Goal: Task Accomplishment & Management: Use online tool/utility

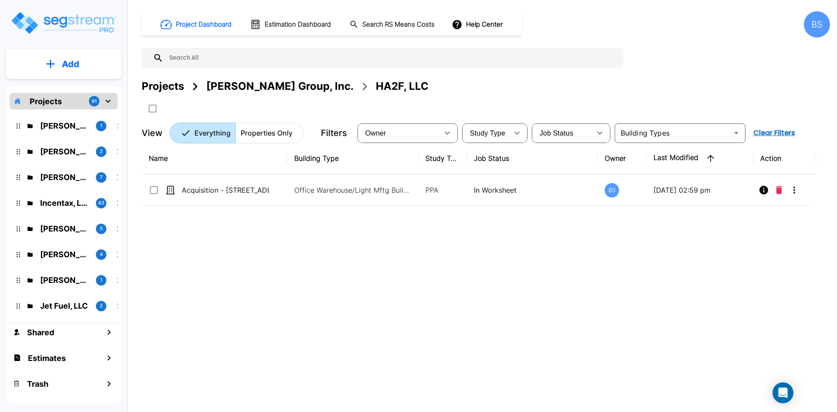
click at [169, 85] on div "Projects" at bounding box center [163, 86] width 42 height 16
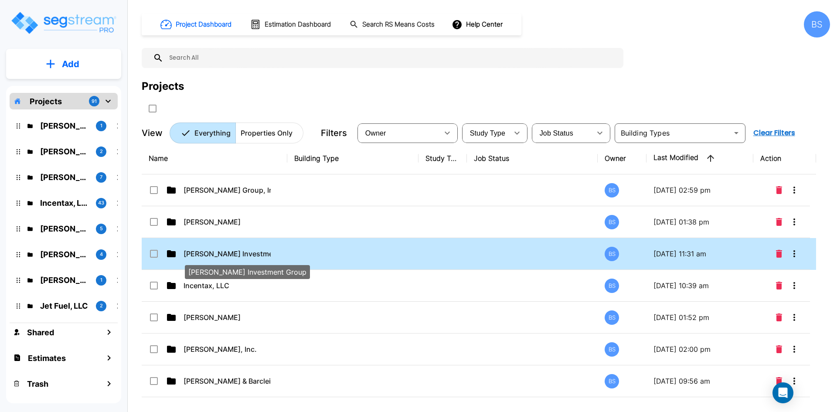
click at [227, 258] on p "Clark Investment Group" at bounding box center [226, 253] width 87 height 10
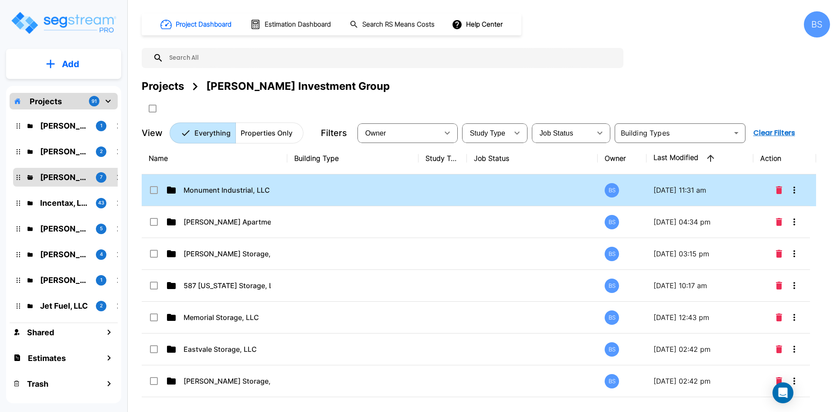
click at [366, 190] on td at bounding box center [352, 190] width 131 height 32
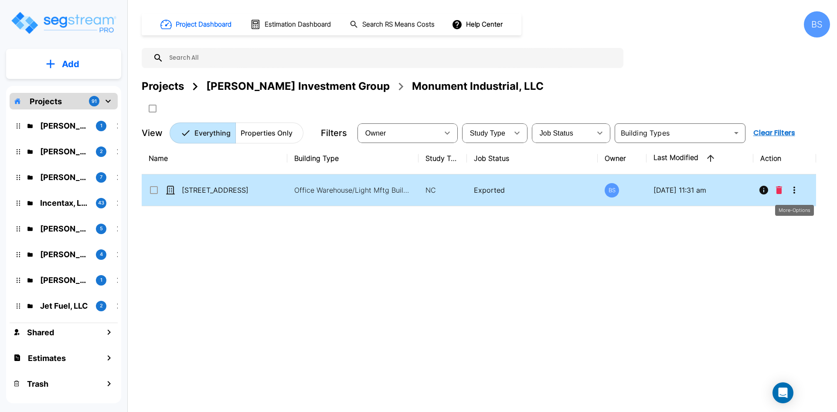
click at [792, 187] on icon "More-Options" at bounding box center [794, 190] width 10 height 10
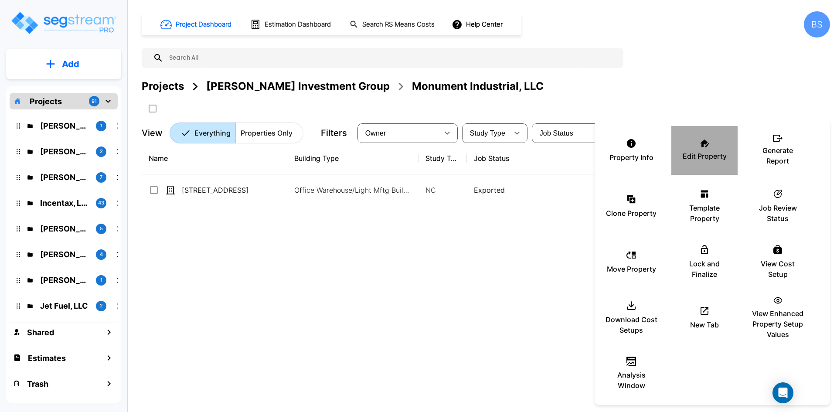
click at [700, 153] on p "Edit Property" at bounding box center [704, 156] width 44 height 10
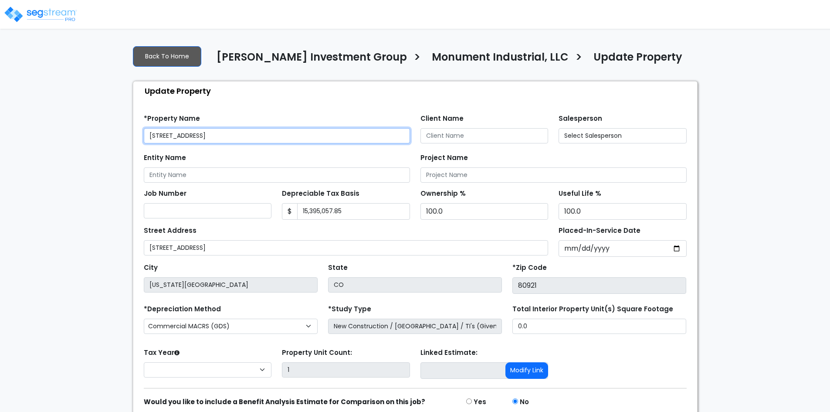
select select "2025"
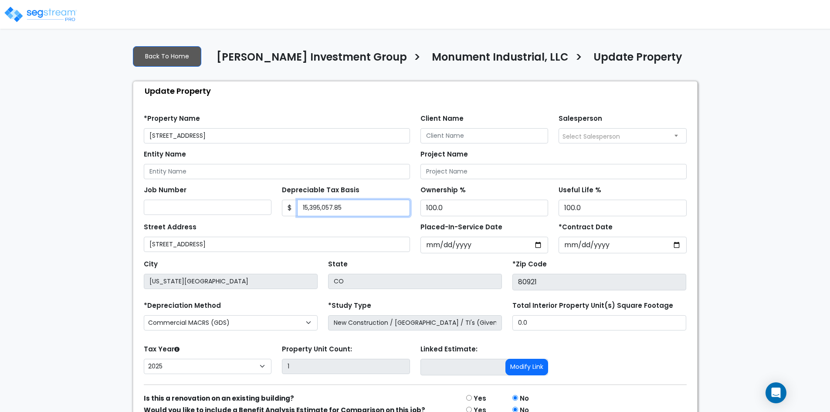
click at [359, 210] on input "15,395,057.85" at bounding box center [353, 208] width 113 height 17
type input "14,604,897.85"
click at [84, 296] on div "We are Building your Property. So please grab a coffee and let us do the heavy …" at bounding box center [415, 248] width 830 height 420
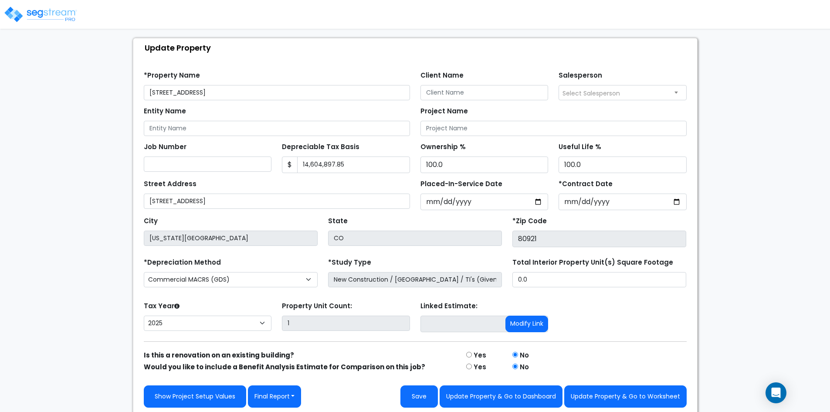
scroll to position [46, 0]
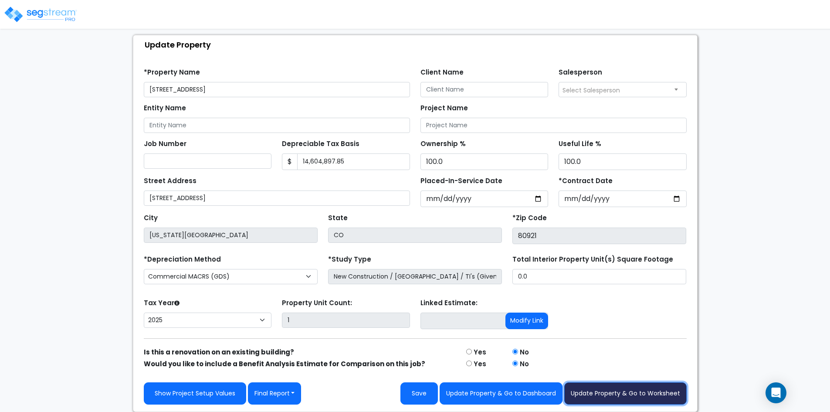
click at [617, 395] on button "Update Property & Go to Worksheet" at bounding box center [625, 393] width 122 height 22
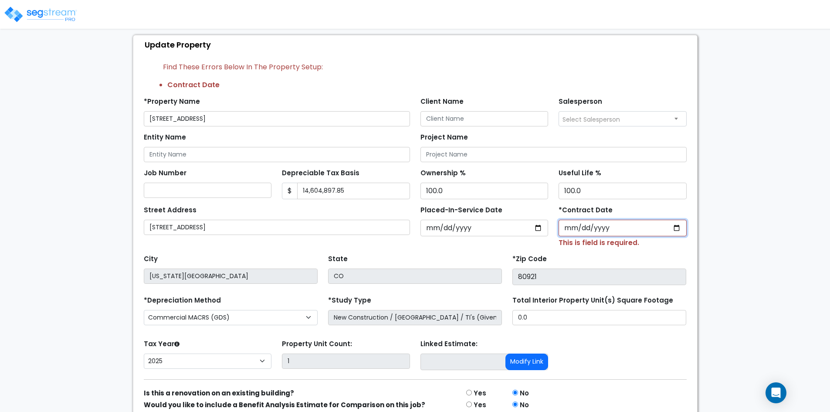
click at [569, 228] on input "*Contract Date" at bounding box center [623, 228] width 128 height 17
type input "2024-12-31"
click at [705, 215] on div "We are Building your Property. So please grab a coffee and let us do the heavy …" at bounding box center [415, 222] width 830 height 461
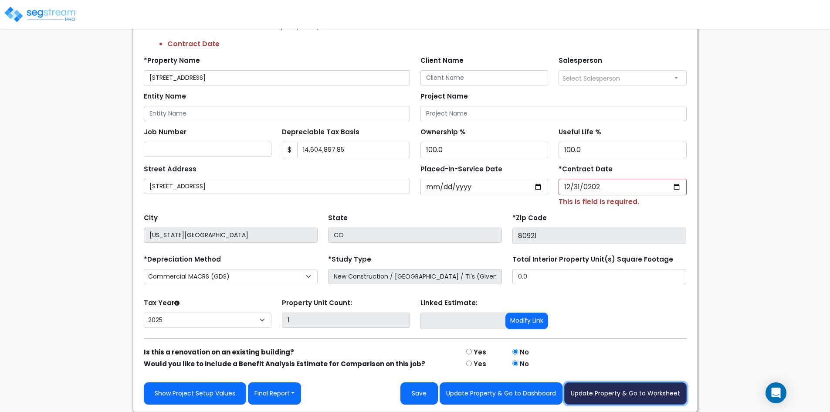
click at [612, 390] on button "Update Property & Go to Worksheet" at bounding box center [625, 393] width 122 height 22
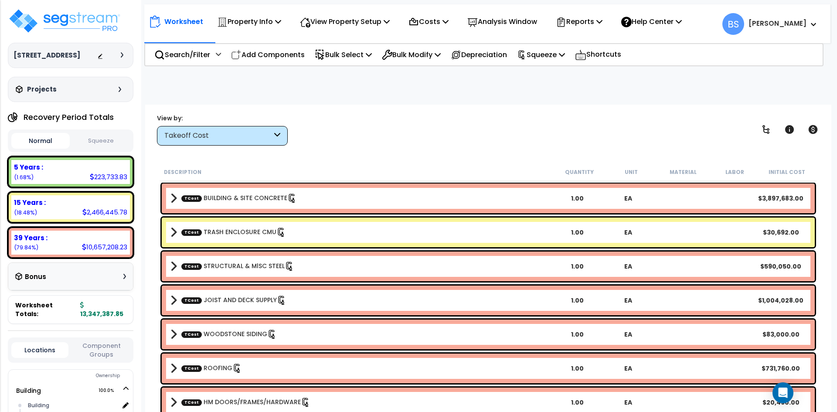
click at [329, 103] on div "Property Name DB Costs Setup Indirect Costs Direct Costs Costs Setup Rapid Take…" at bounding box center [418, 87] width 837 height 35
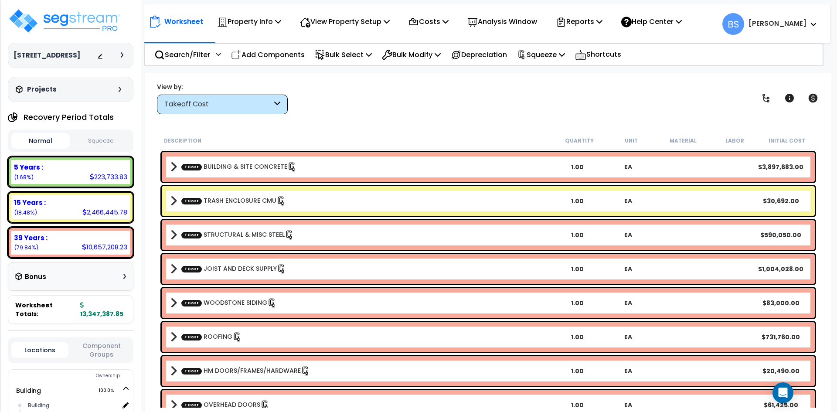
click at [437, 83] on div "View by: Takeoff Cost Takeoff Cost" at bounding box center [488, 98] width 668 height 32
click at [446, 21] on p "Costs" at bounding box center [428, 22] width 40 height 12
click at [427, 60] on link "Direct Costs" at bounding box center [447, 59] width 86 height 17
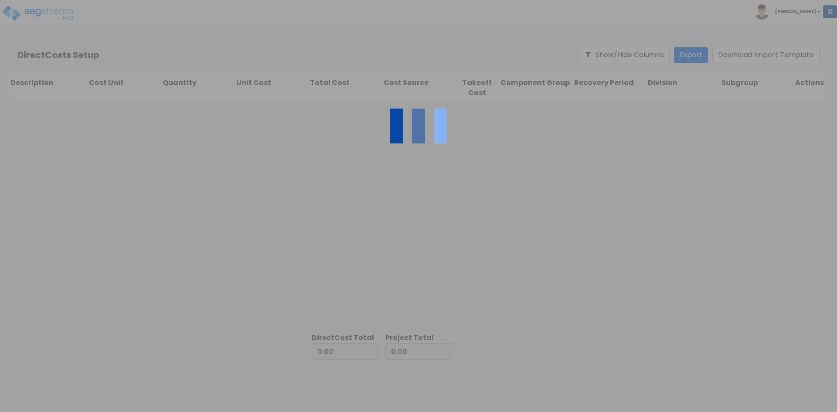
type input "2,316,523.94"
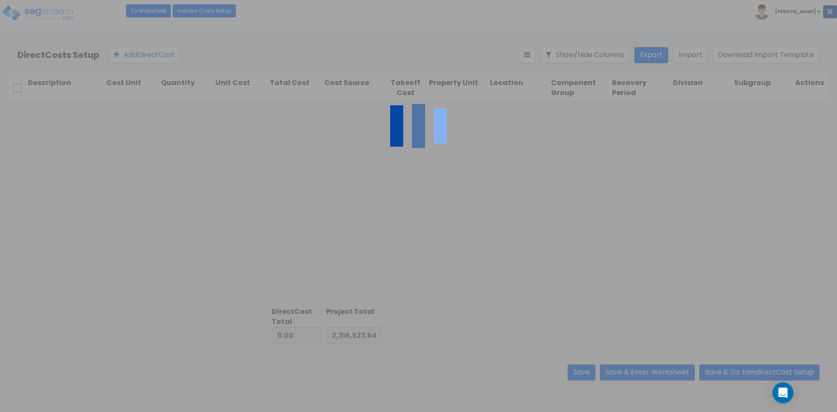
type input "11,030,863.91"
type input "13,347,387.85"
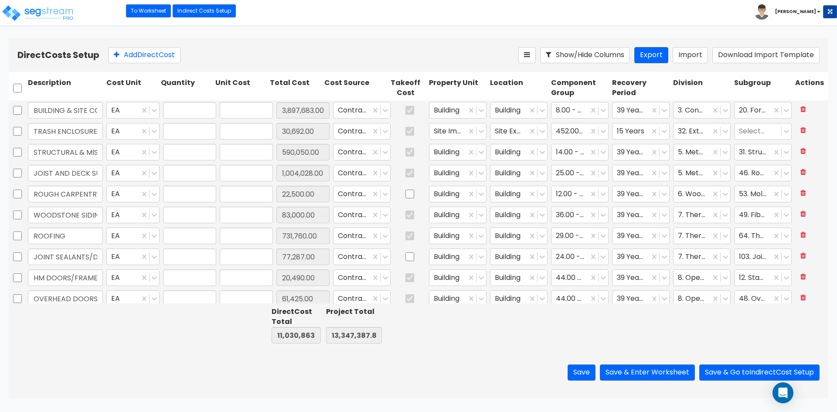
type input "1.00"
type input "3,897,683.00"
type input "1.00"
type input "30,692.00"
type input "1.00"
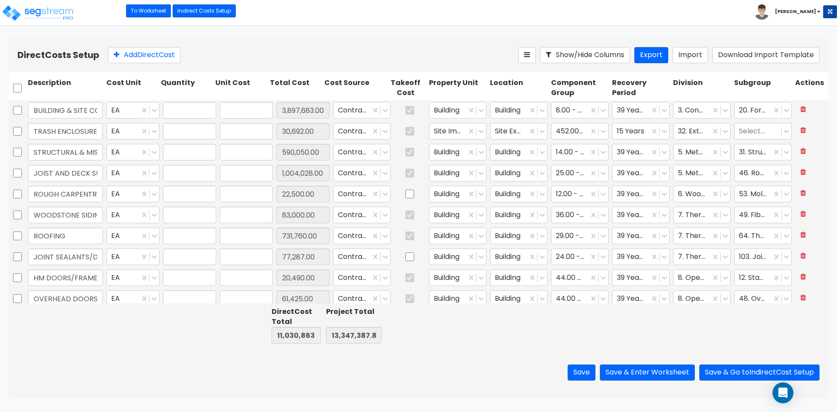
type input "590,050.00"
type input "1.00"
type input "1,004,028.00"
type input "1.00"
type input "22,500.00"
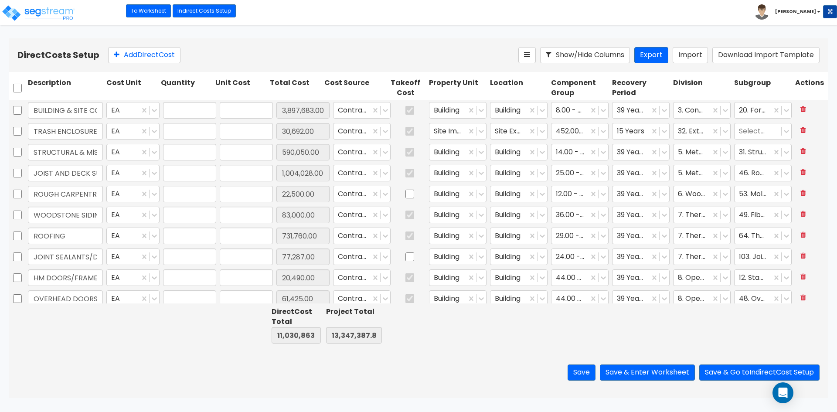
type input "1.00"
type input "83,000.00"
type input "1.00"
type input "731,760.00"
type input "1.00"
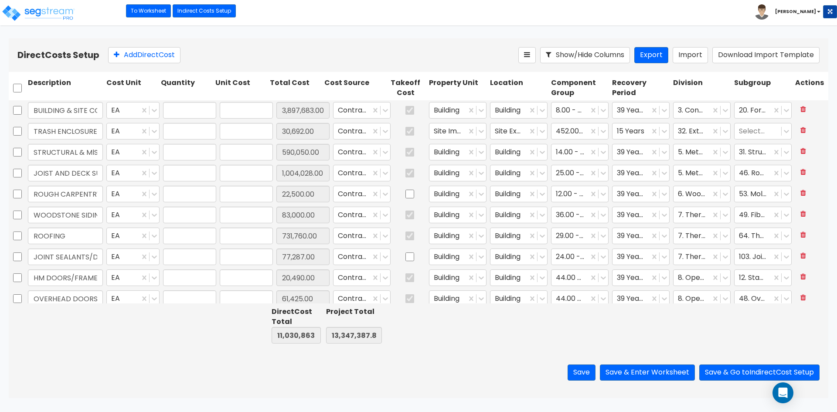
type input "77,287.00"
type input "1.00"
type input "20,490.00"
type input "1.00"
type input "61,425.00"
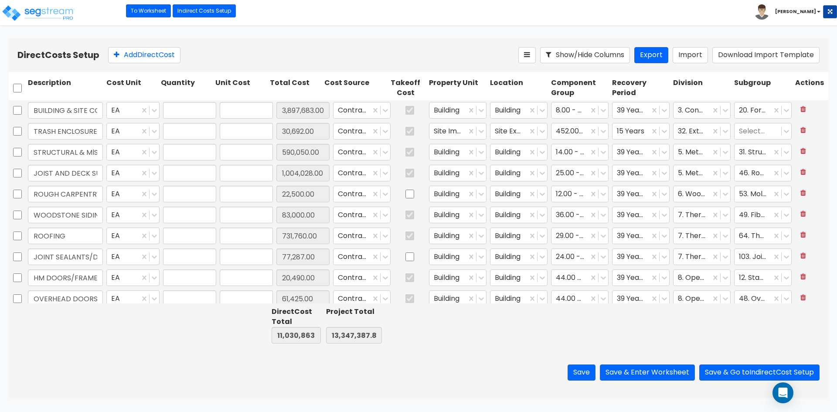
type input "1.00"
type input "169,435.00"
type input "1.00"
type input "79,310.00"
type input "1.00"
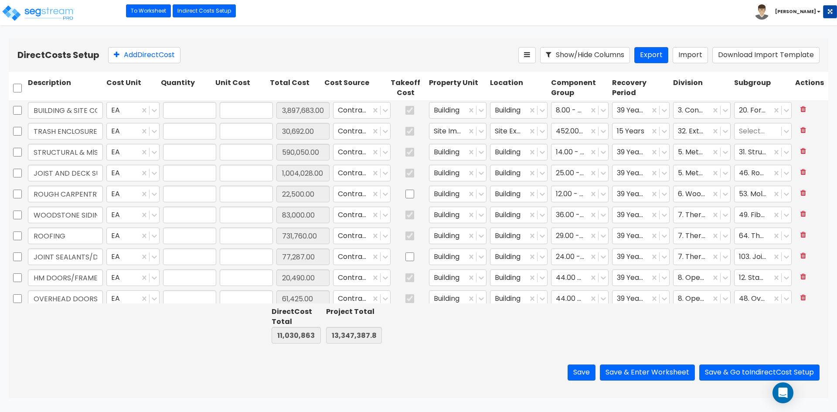
type input "76,100.00"
type input "1.00"
type input "18,500.00"
type input "1.00"
type input "117,058.00"
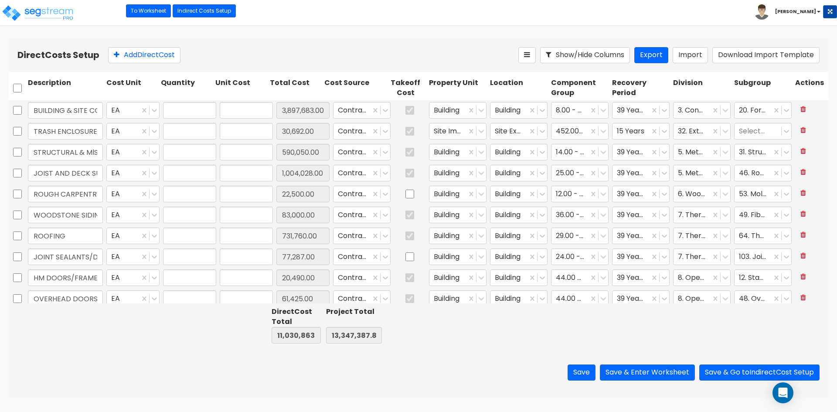
type input "1.00"
type input "270,345.00"
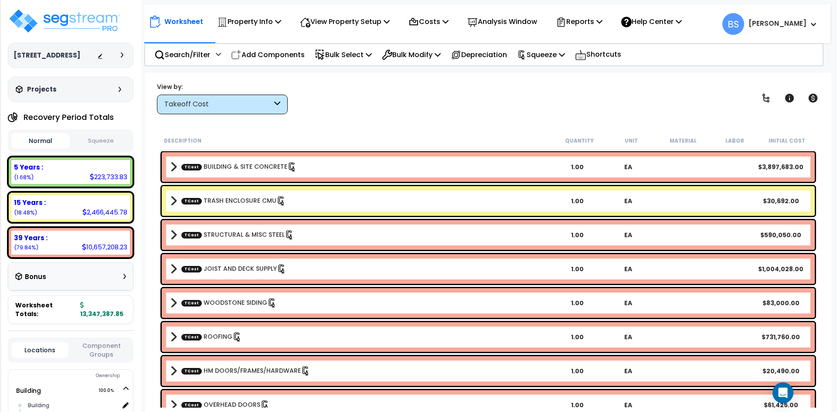
click at [103, 149] on button "Squeeze" at bounding box center [101, 140] width 58 height 15
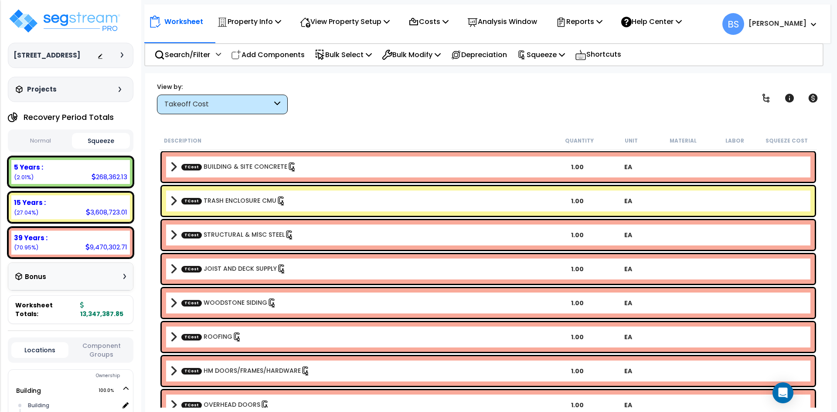
click at [249, 169] on link "TCost BUILDING & SITE CONCRETE" at bounding box center [238, 167] width 115 height 10
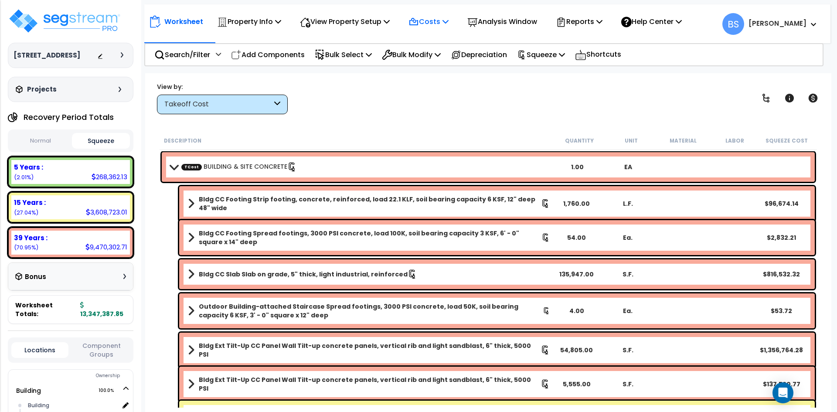
click at [444, 17] on p "Costs" at bounding box center [428, 22] width 40 height 12
click at [432, 60] on link "Direct Costs" at bounding box center [447, 59] width 86 height 17
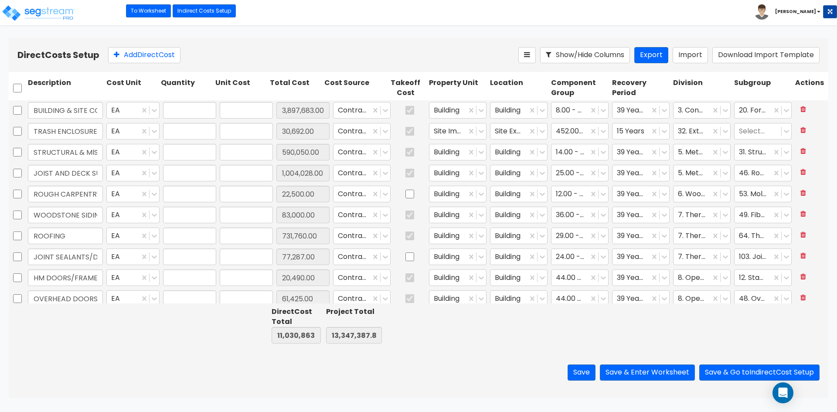
type input "1.00"
type input "3,897,683.00"
type input "1.00"
type input "30,692.00"
type input "1.00"
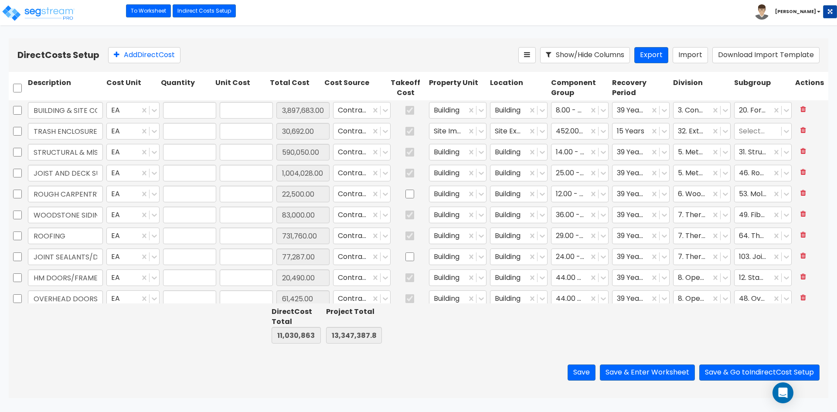
type input "590,050.00"
type input "1.00"
type input "1,004,028.00"
type input "1.00"
type input "22,500.00"
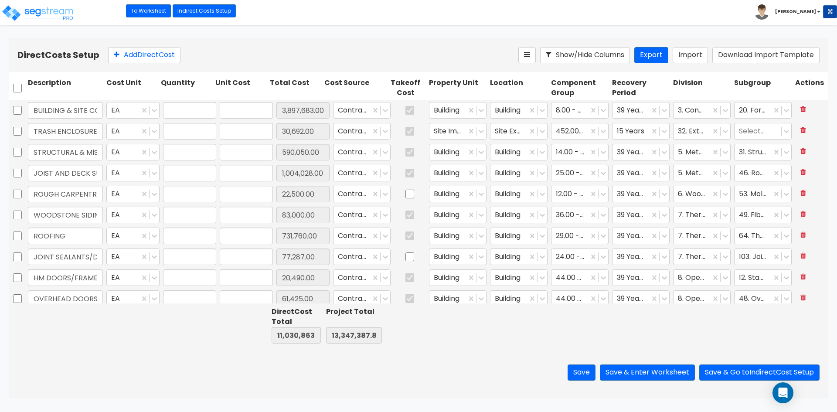
type input "1.00"
type input "83,000.00"
type input "1.00"
type input "731,760.00"
type input "1.00"
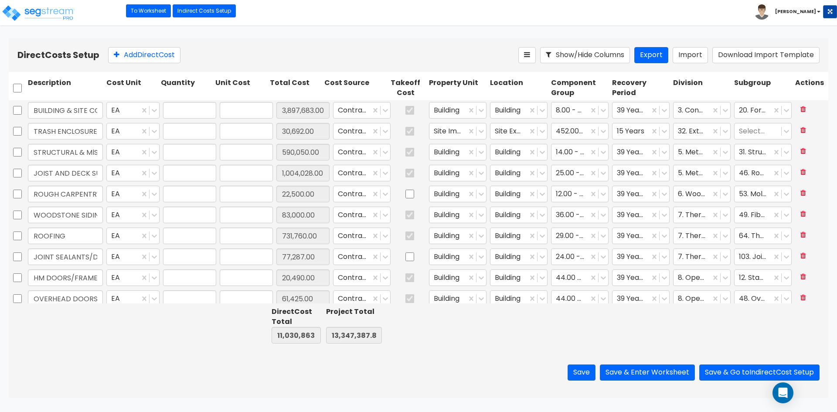
type input "77,287.00"
type input "1.00"
type input "20,490.00"
type input "1.00"
type input "61,425.00"
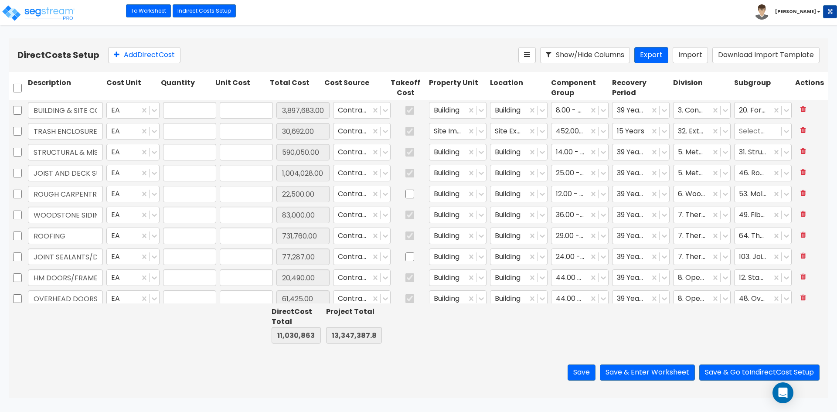
type input "1.00"
type input "169,435.00"
type input "1.00"
type input "79,310.00"
type input "1.00"
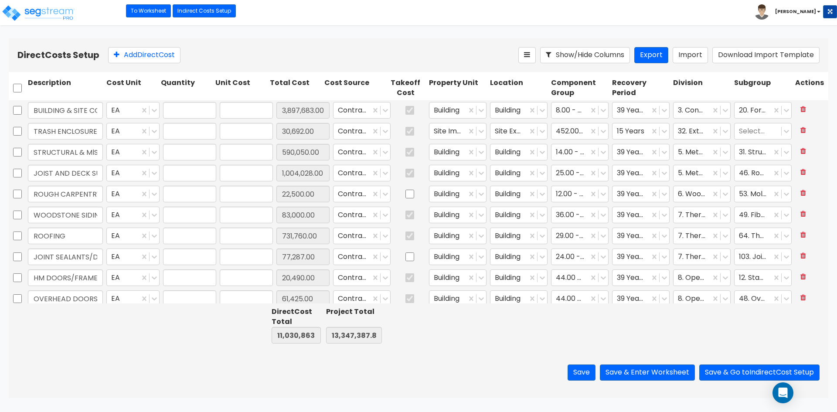
type input "76,100.00"
type input "1.00"
type input "18,500.00"
type input "1.00"
type input "117,058.00"
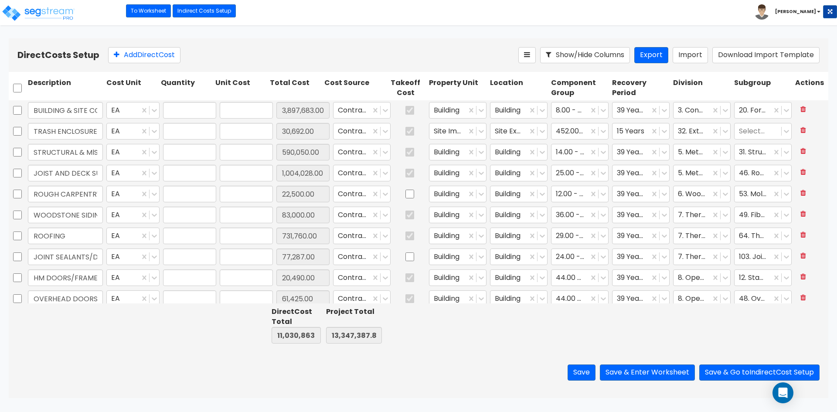
type input "1.00"
type input "270,345.00"
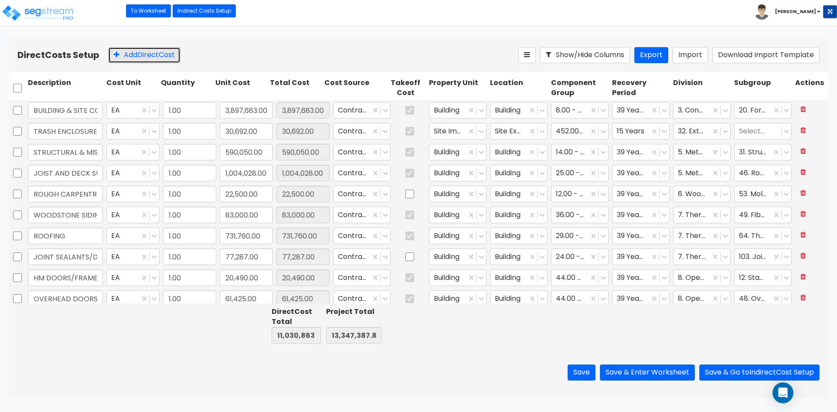
click at [155, 58] on button "Add Direct Cost" at bounding box center [144, 55] width 72 height 16
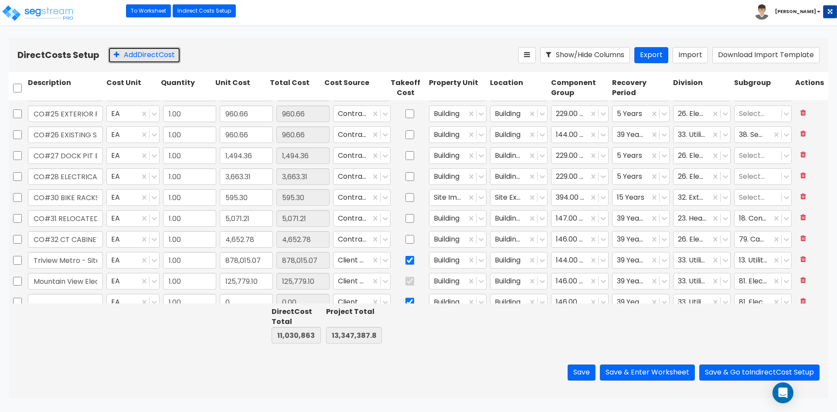
scroll to position [864, 0]
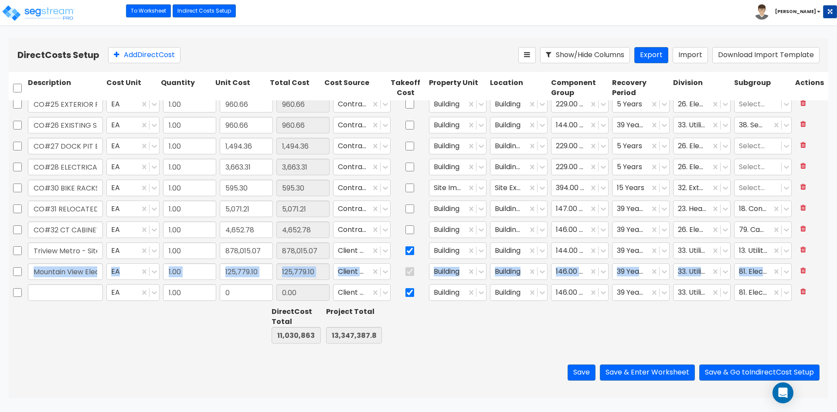
drag, startPoint x: 105, startPoint y: 292, endPoint x: 97, endPoint y: 271, distance: 22.2
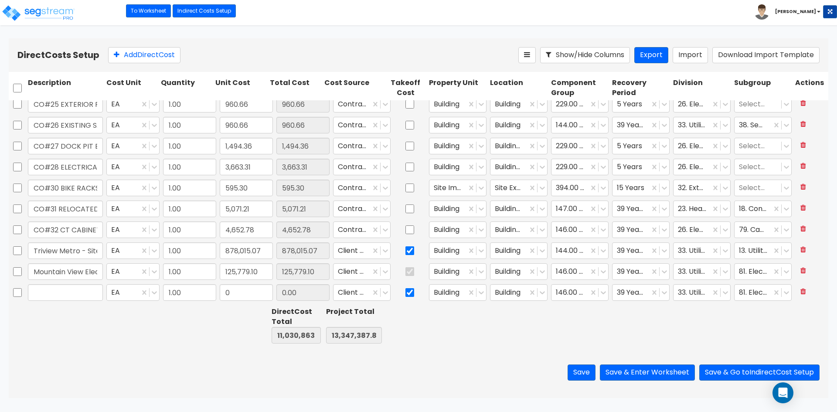
drag, startPoint x: 101, startPoint y: 332, endPoint x: 101, endPoint y: 316, distance: 16.6
click at [101, 332] on div at bounding box center [65, 325] width 78 height 40
drag, startPoint x: 103, startPoint y: 297, endPoint x: 102, endPoint y: 306, distance: 9.7
click at [102, 306] on div "Description Cost Unit Quantity Unit Cost Total Cost Cost Source Takeoff Cost Pr…" at bounding box center [418, 209] width 819 height 275
drag, startPoint x: 474, startPoint y: 346, endPoint x: 395, endPoint y: 320, distance: 83.4
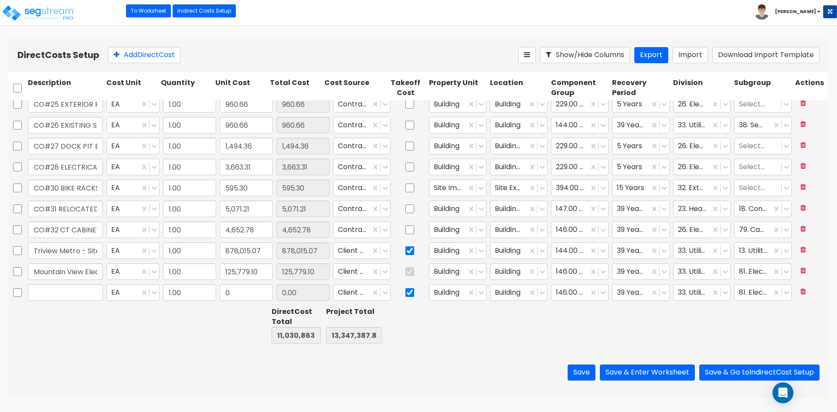
click at [473, 346] on div "Direct Cost Total 0.00 Project Total 0.00" at bounding box center [418, 325] width 819 height 44
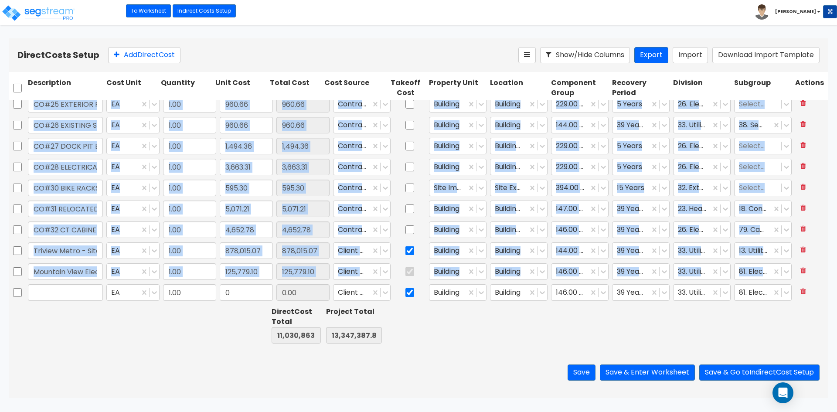
drag, startPoint x: 24, startPoint y: 295, endPoint x: 29, endPoint y: 303, distance: 9.4
click at [29, 303] on div "CO#23 FIRE DAMPERS EA 1.00 1,310.76 1,310.76 Contractor Cost Building Building …" at bounding box center [418, 201] width 819 height 203
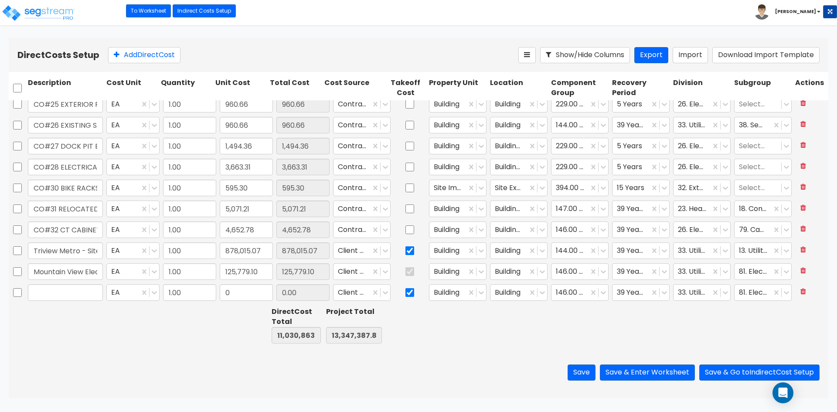
click at [22, 290] on div at bounding box center [17, 292] width 17 height 20
click at [19, 292] on input "checkbox" at bounding box center [17, 292] width 9 height 17
checkbox input "true"
click at [521, 56] on button at bounding box center [526, 55] width 17 height 16
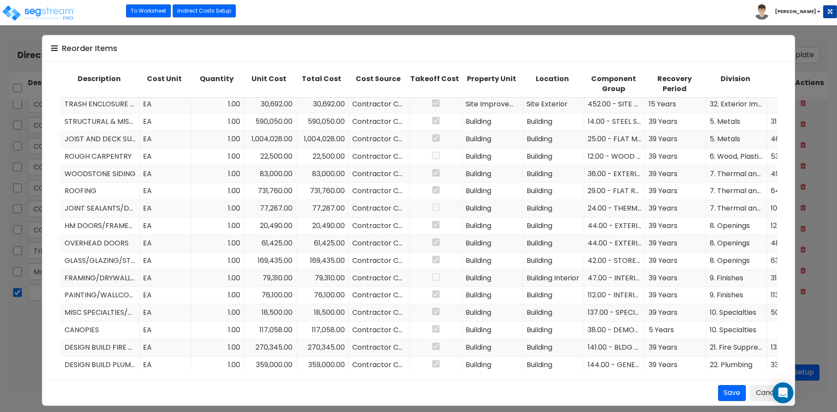
scroll to position [0, 0]
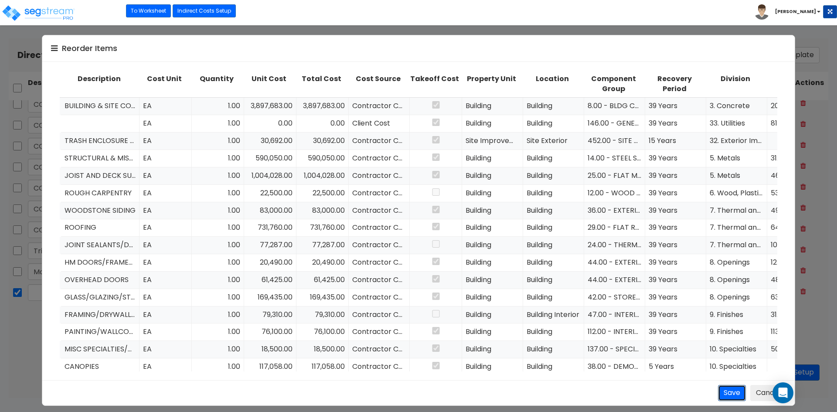
click at [737, 395] on button "Save" at bounding box center [732, 393] width 28 height 16
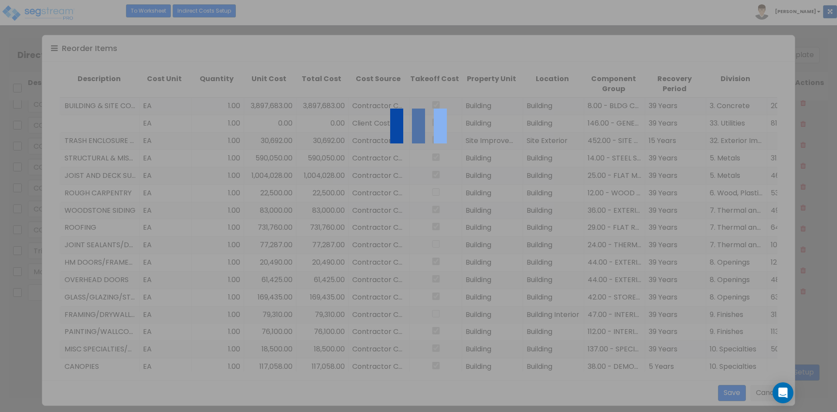
type input "CO#23 FIRE DAMPERS"
type input "1,310.76"
type input "CO#24 PAINT RUSTIFICATION JOINT"
type input "4,803.29"
type input "CO#25 EXTERIOR RECEPTACLE"
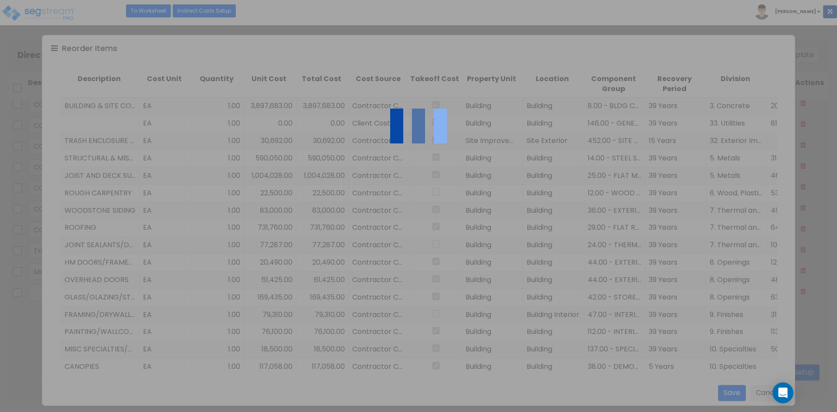
type input "CO#26 EXISTING SANITARY MANHOLE"
type input "960.66"
type input "CO#27 DOCK PIT BOXES"
type input "1,494.36"
type input "CO#28 ELECTRICAL CONDUIT"
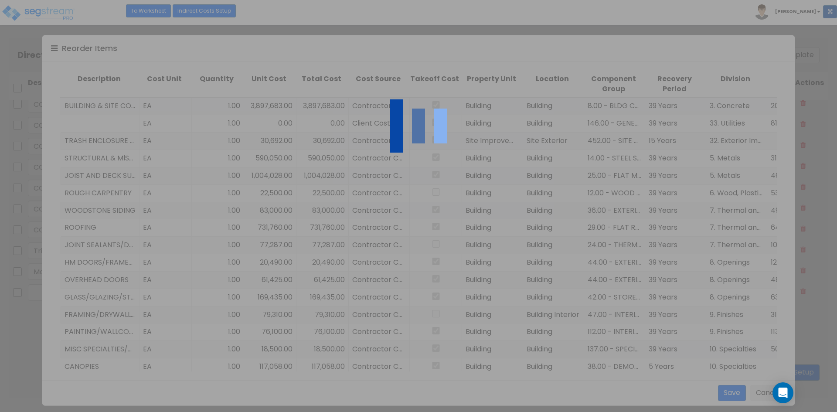
type input "3,663.31"
type input "CO#30 BIKE RACKS"
type input "595.30"
type input "CO#31 RELOCATED THERMOSTATS"
type input "5,071.21"
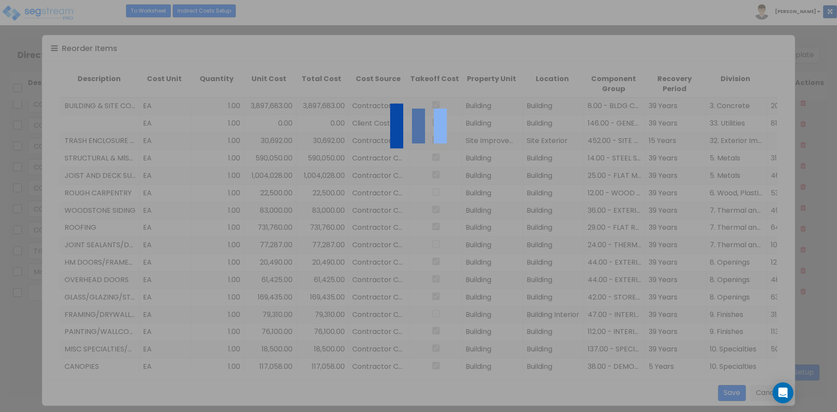
type input "CO#32 CT CABINET METER"
type input "4,652.78"
checkbox input "false"
type input "Triview Metro - Site Utilities"
type input "878,015.07"
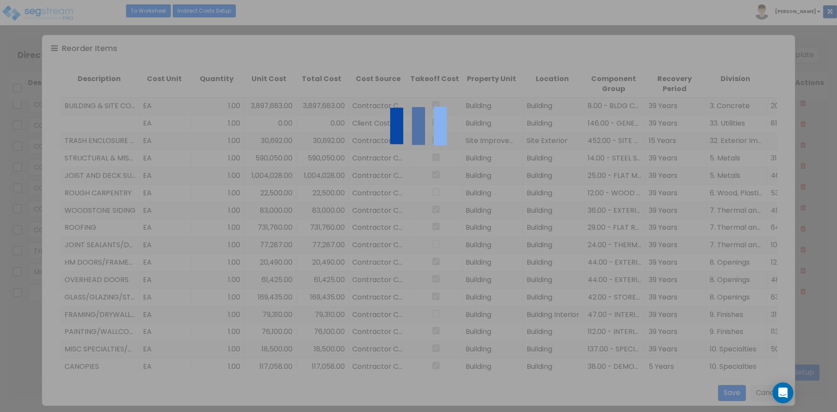
checkbox input "false"
type input "Mountain View Electric Assoc."
type input "125,779.10"
type input "CO#22 Dirt Import"
type input "83,246.25"
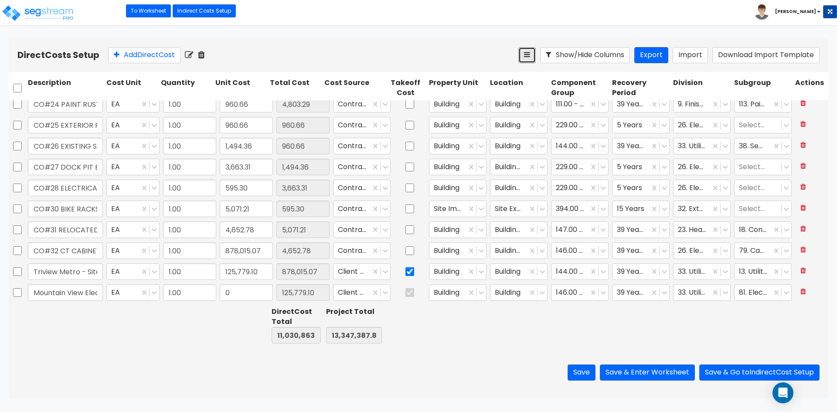
type input "1,310.76"
type input "4,803.29"
type input "960.66"
type input "1,494.36"
type input "3,663.31"
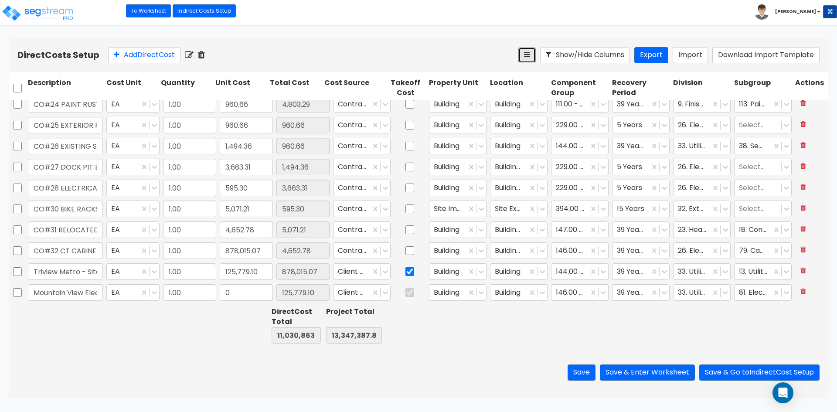
type input "595.30"
type input "5,071.21"
type input "4,652.78"
type input "878,015.07"
type input "125,779.10"
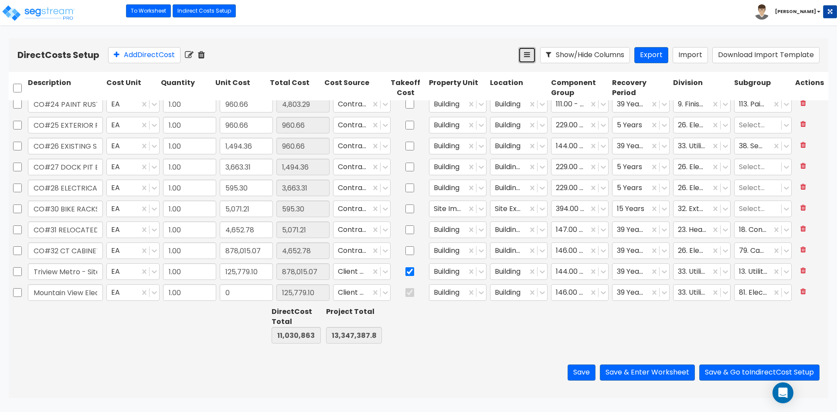
type input "83,246.25"
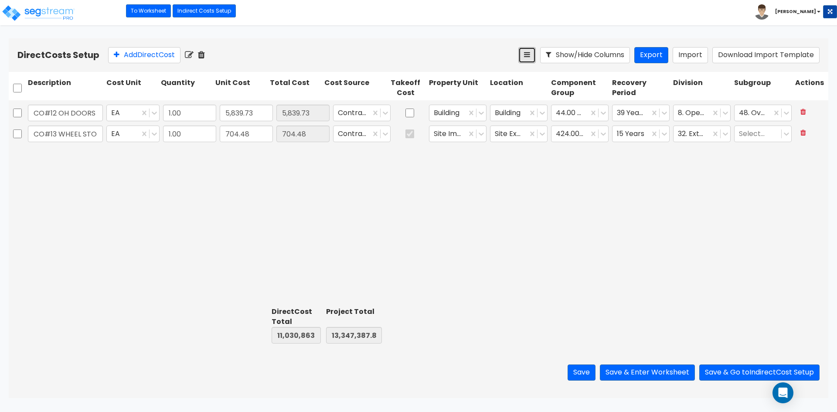
type input "1.00"
type input "270,345.00"
type input "1.00"
type input "359,000.00"
type input "1.00"
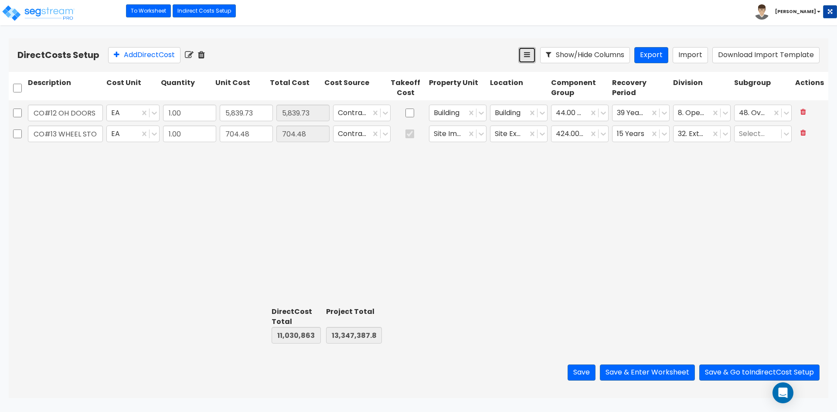
type input "108,743.00"
type input "1.00"
type input "208,087.00"
type input "1.00"
type input "546,828.00"
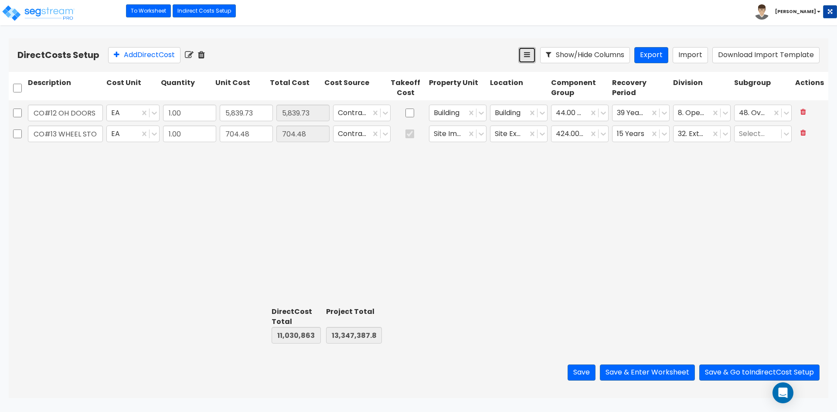
type input "1.00"
type input "304,668.00"
type input "1.00"
type input "291,224.00"
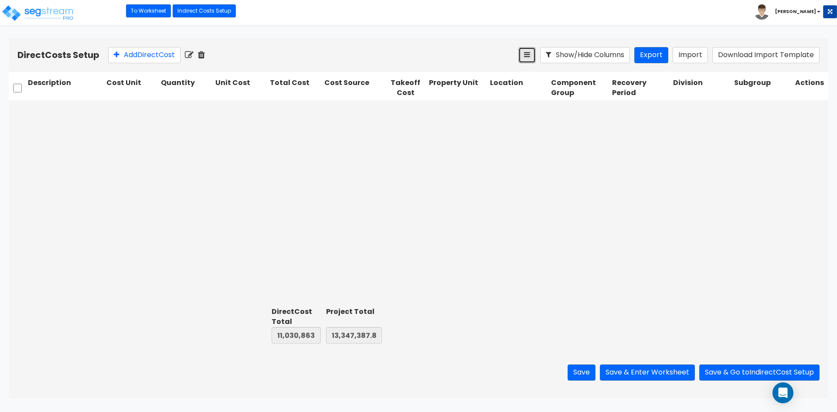
scroll to position [35, 0]
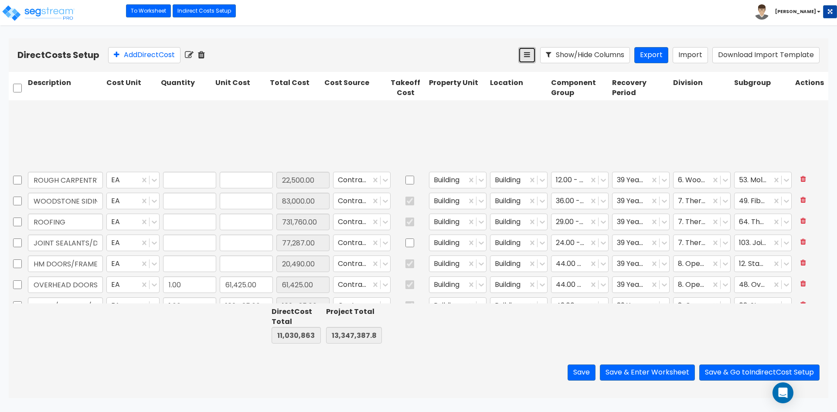
type input "1.00"
type input "22,500.00"
type input "1.00"
type input "83,000.00"
type input "1.00"
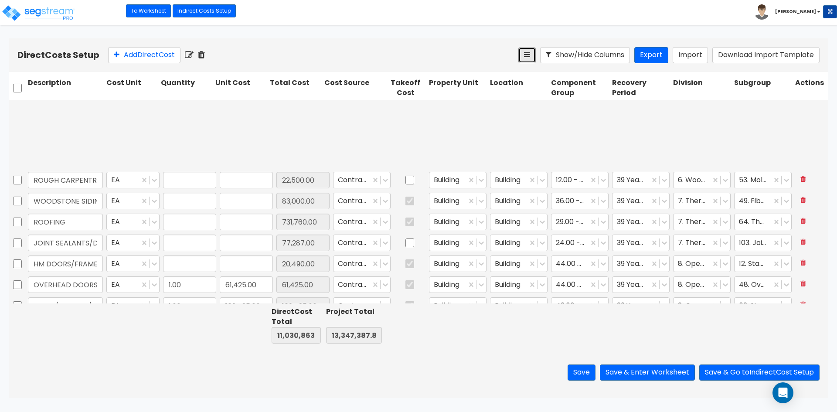
type input "731,760.00"
type input "1.00"
type input "77,287.00"
type input "1.00"
type input "20,490.00"
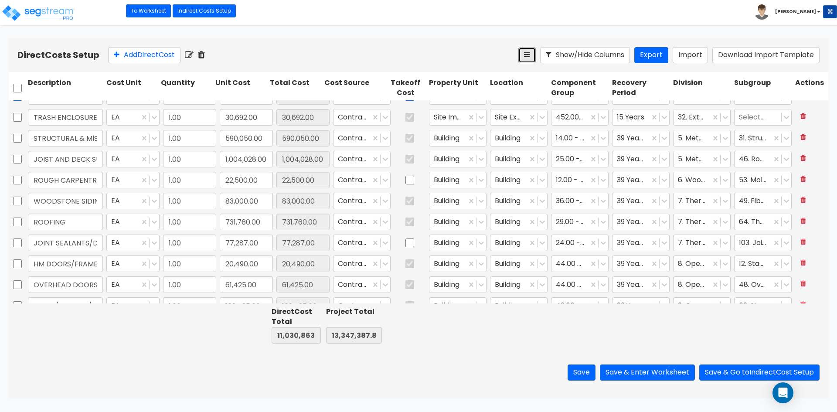
scroll to position [0, 0]
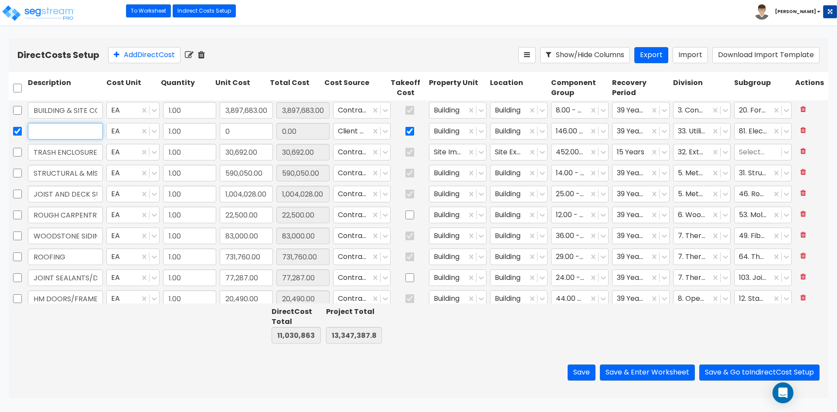
click at [54, 130] on input "text" at bounding box center [65, 131] width 75 height 17
click at [17, 133] on input "checkbox" at bounding box center [17, 131] width 9 height 17
checkbox input "false"
click at [51, 130] on input "text" at bounding box center [65, 131] width 75 height 17
type input "SITE CONCRETE"
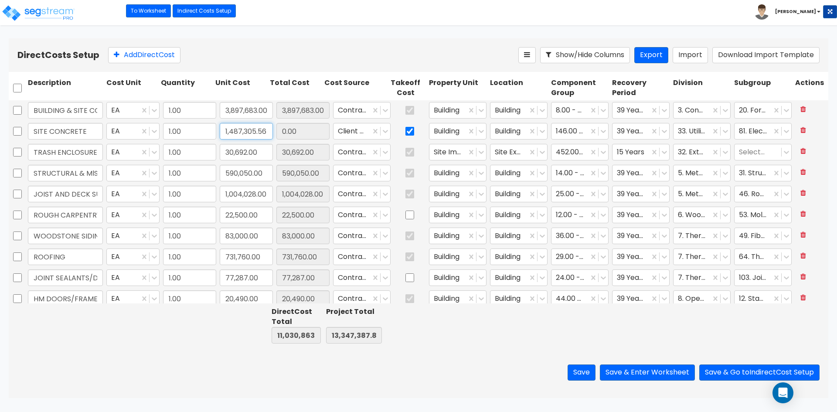
scroll to position [0, 0]
type input "1,487,305.56"
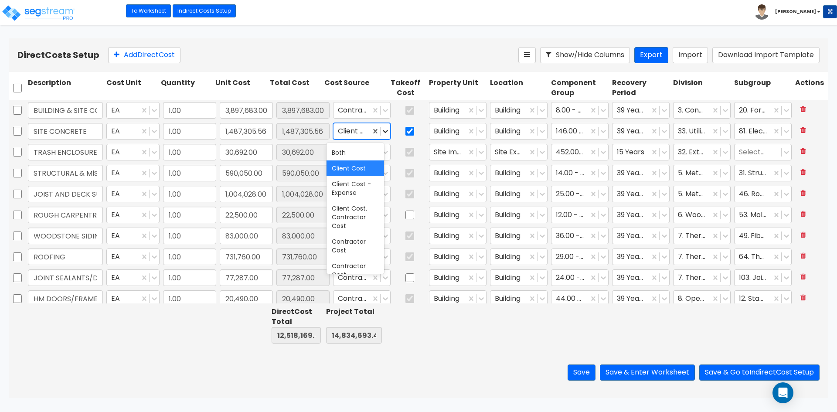
click at [381, 132] on icon at bounding box center [385, 131] width 9 height 9
click at [347, 237] on div "Contractor Cost" at bounding box center [355, 246] width 58 height 24
click at [477, 131] on icon at bounding box center [481, 131] width 9 height 9
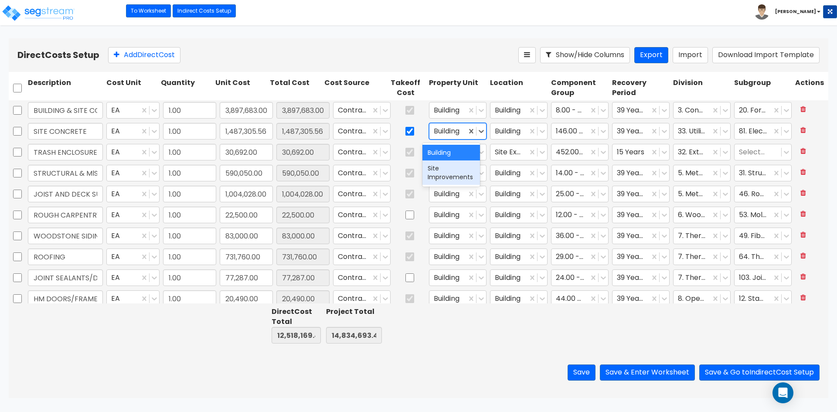
click at [438, 168] on div "Site Improvements" at bounding box center [451, 172] width 58 height 24
click at [538, 128] on icon at bounding box center [542, 131] width 9 height 9
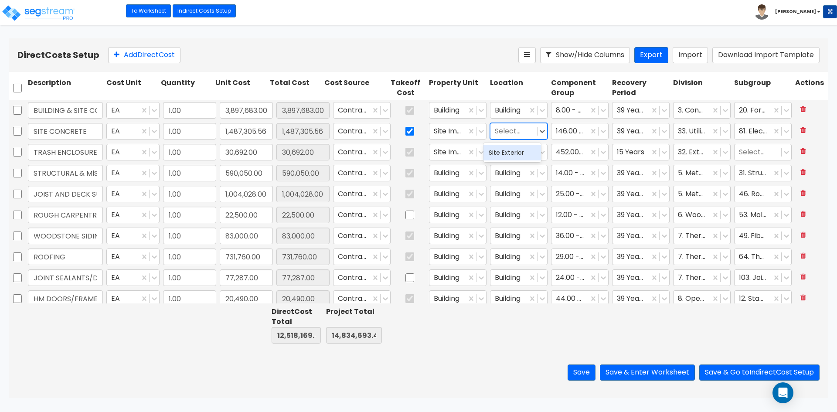
click at [503, 151] on div "Site Exterior" at bounding box center [512, 153] width 58 height 16
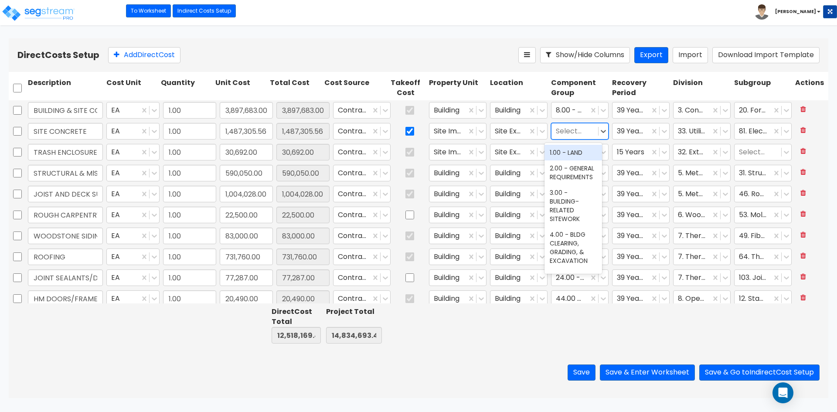
click at [570, 135] on div at bounding box center [575, 131] width 38 height 12
type input "SITE CONCRETE"
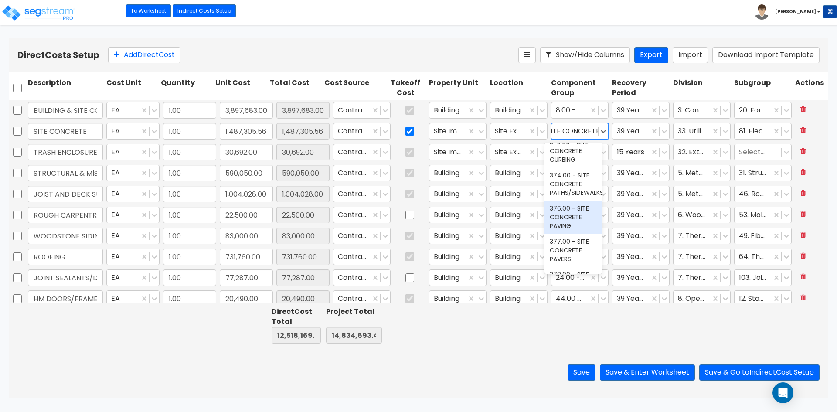
click at [582, 220] on div "376.00 - SITE CONCRETE PAVING" at bounding box center [573, 216] width 58 height 33
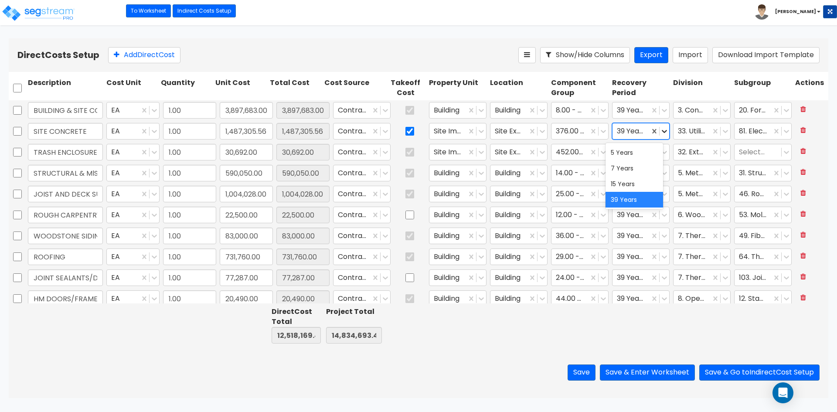
click at [660, 132] on icon at bounding box center [664, 131] width 9 height 9
click at [630, 185] on div "15 Years" at bounding box center [634, 184] width 58 height 16
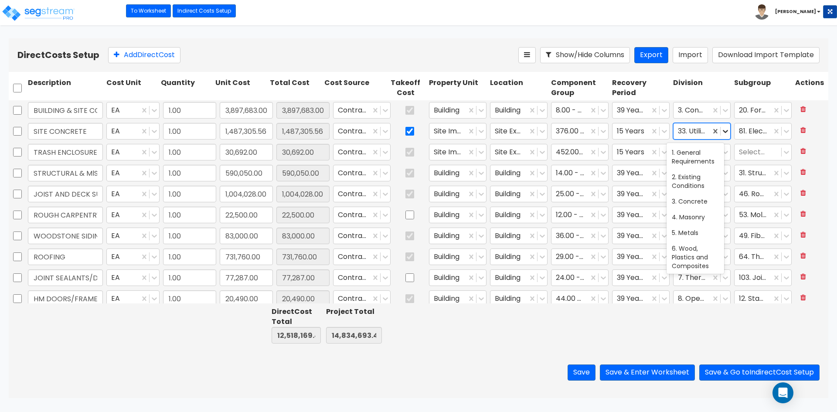
click at [721, 131] on icon at bounding box center [725, 131] width 9 height 9
type input "32"
click at [701, 157] on div "32. Exterior Improvements" at bounding box center [695, 157] width 58 height 24
click at [518, 342] on div at bounding box center [518, 325] width 61 height 40
click at [236, 110] on input "3,897,683.00" at bounding box center [246, 110] width 53 height 17
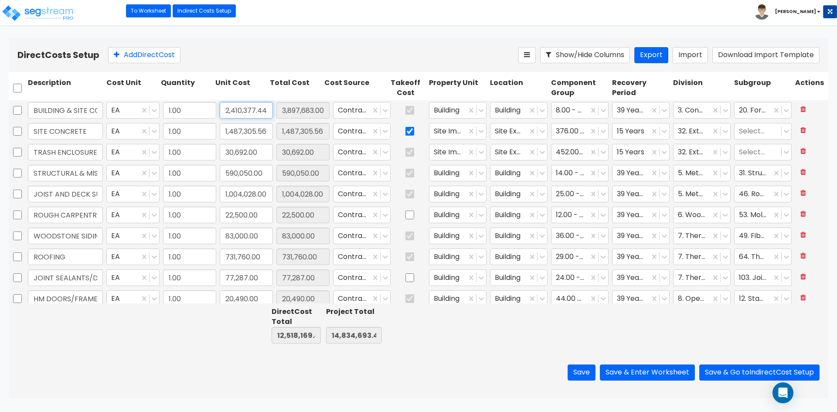
type input "2,410,377.44"
click at [196, 366] on div "Save Save & Enter Worksheet Save & Go to Indirect Cost Setup" at bounding box center [418, 372] width 819 height 51
type input "2,410,377.44"
click at [375, 337] on input "0.00" at bounding box center [354, 335] width 56 height 17
drag, startPoint x: 482, startPoint y: 322, endPoint x: 458, endPoint y: 325, distance: 23.7
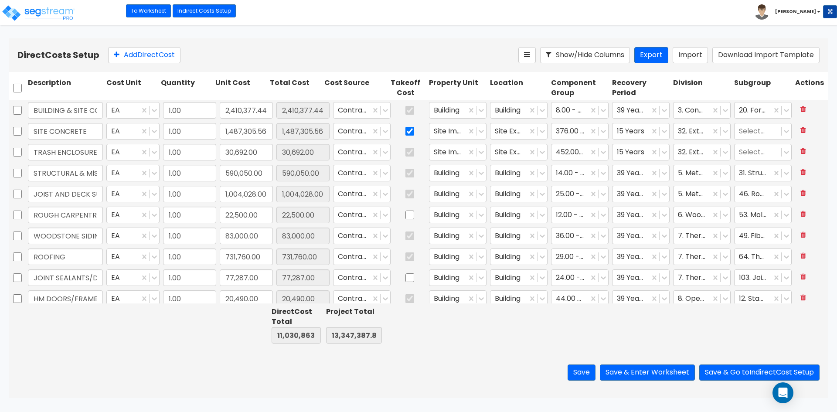
click at [482, 322] on div at bounding box center [457, 325] width 61 height 40
click at [544, 343] on div at bounding box center [518, 325] width 61 height 40
click at [657, 372] on button "Save & Enter Worksheet" at bounding box center [647, 372] width 95 height 16
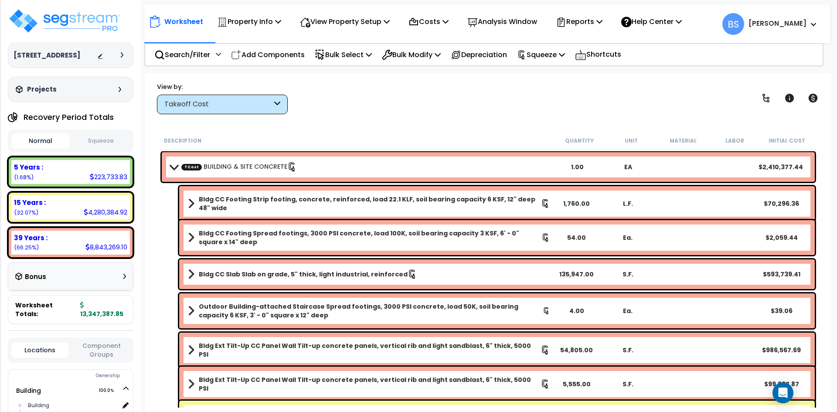
click at [176, 169] on span at bounding box center [174, 166] width 12 height 7
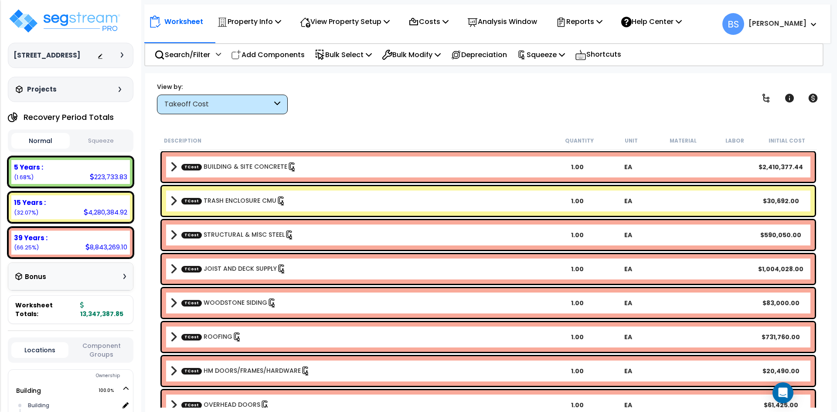
click at [394, 108] on div "View by: Takeoff Cost Takeoff Cost" at bounding box center [488, 98] width 668 height 32
click at [96, 149] on button "Squeeze" at bounding box center [101, 140] width 58 height 15
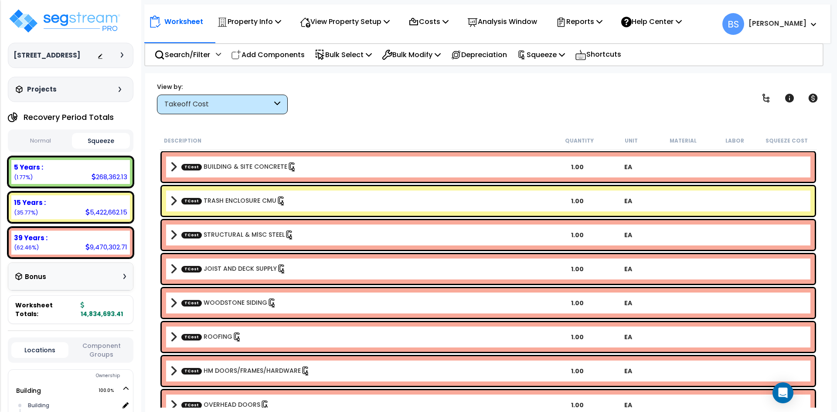
click at [33, 147] on button "Normal" at bounding box center [40, 140] width 58 height 15
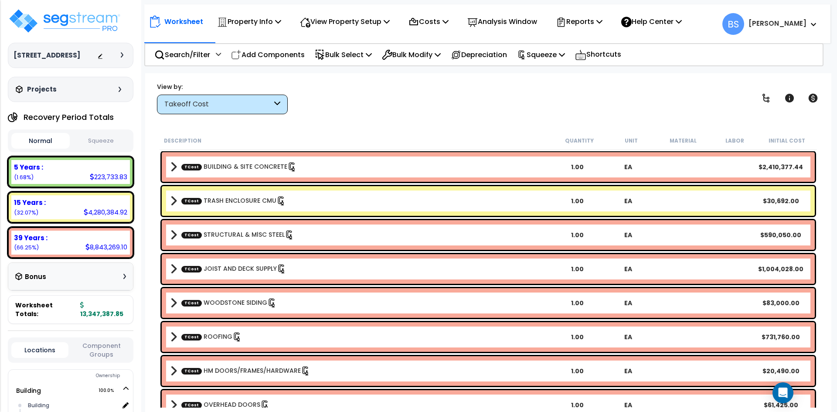
click at [234, 169] on link "TCost BUILDING & SITE CONCRETE" at bounding box center [238, 167] width 115 height 10
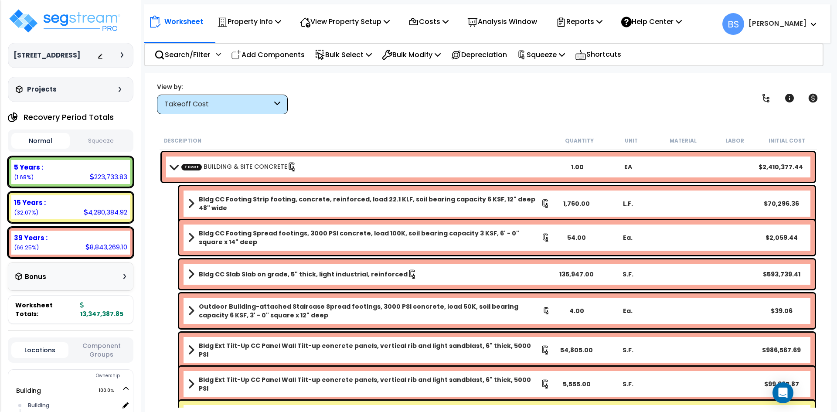
scroll to position [218, 0]
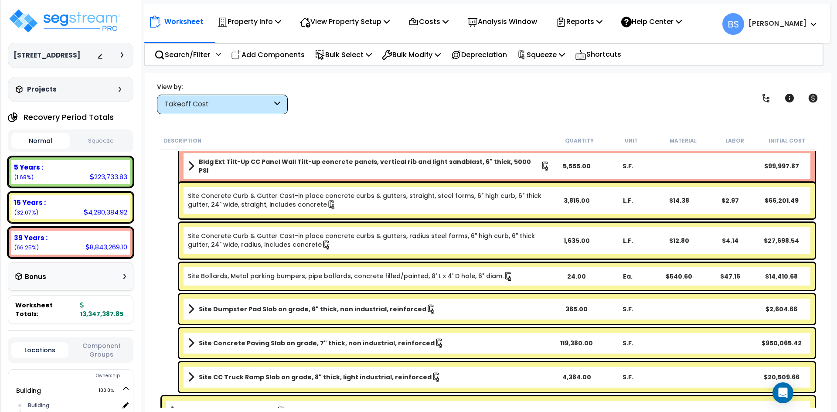
click at [230, 203] on link "Site Concrete Curb & Gutter Cast-in place concrete curbs & gutters, straight, s…" at bounding box center [369, 200] width 362 height 18
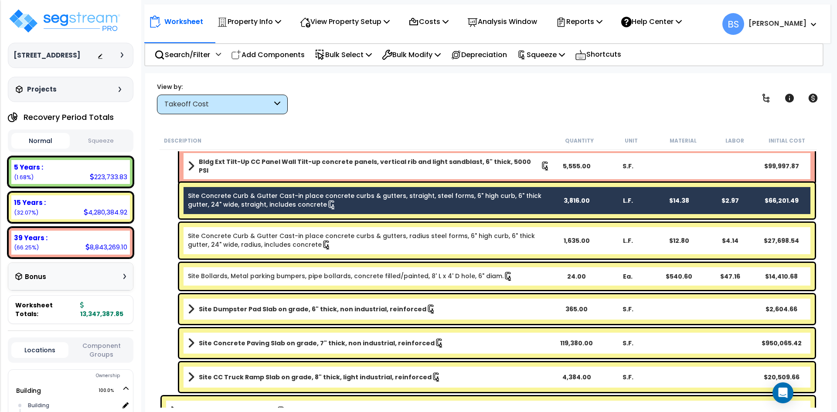
click at [227, 240] on link "Site Concrete Curb & Gutter Cast-in place concrete curbs & gutters, radius stee…" at bounding box center [369, 240] width 362 height 18
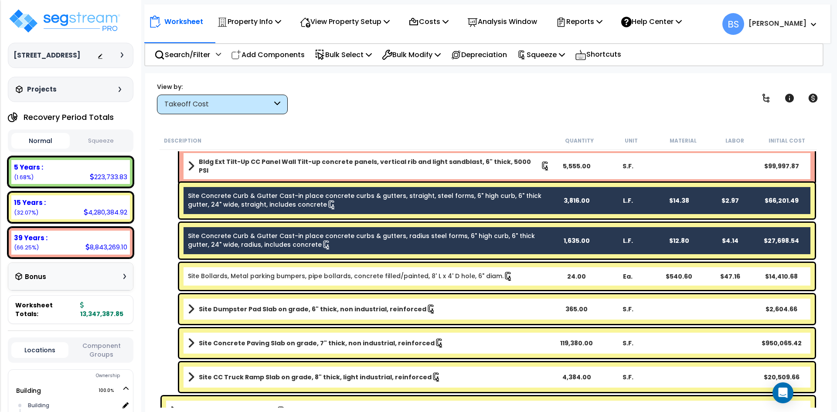
click at [223, 278] on link "Site Bollards, Metal parking bumpers, pipe bollards, concrete filled/painted, 8…" at bounding box center [350, 276] width 325 height 10
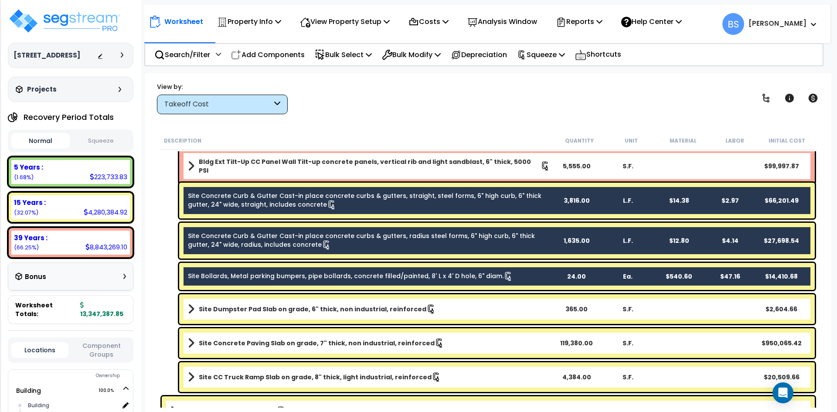
click at [210, 308] on b "Site Dumpster Pad Slab on grade, 6" thick, non industrial, reinforced" at bounding box center [312, 309] width 227 height 9
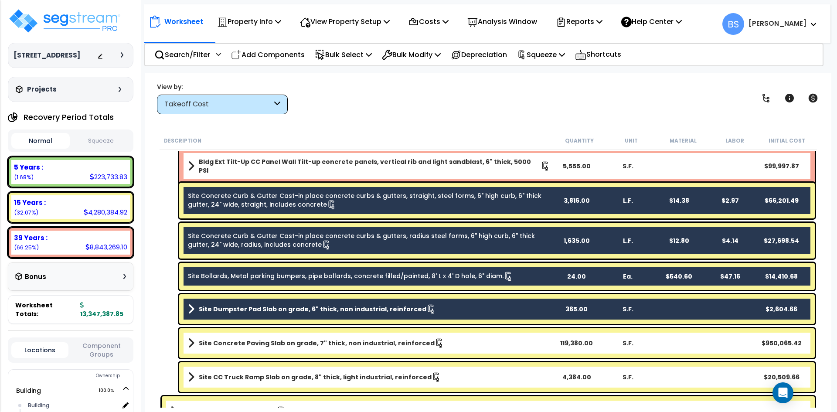
click at [213, 337] on link "Site Concrete Paving Slab on grade, 7" thick, non industrial, reinforced" at bounding box center [369, 343] width 362 height 12
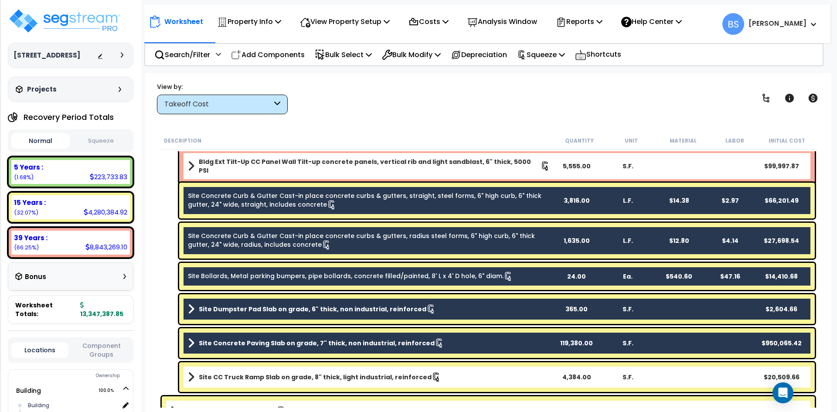
drag, startPoint x: 210, startPoint y: 374, endPoint x: 239, endPoint y: 342, distance: 43.2
click at [210, 372] on link "Site CC Truck Ramp Slab on grade, 8" thick, light industrial, reinforced" at bounding box center [369, 377] width 362 height 12
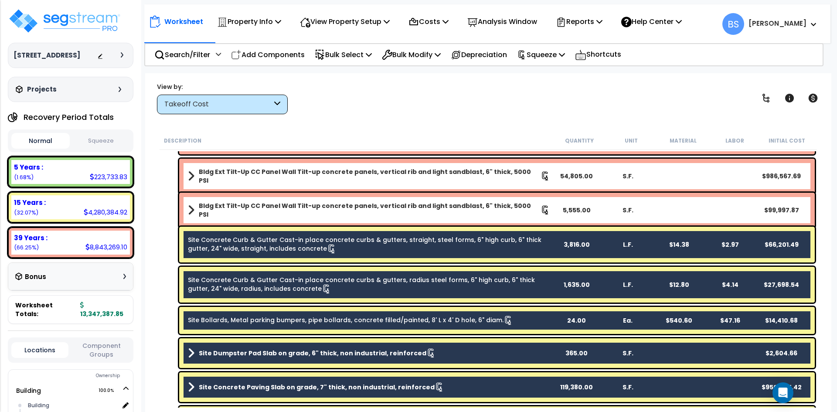
scroll to position [131, 0]
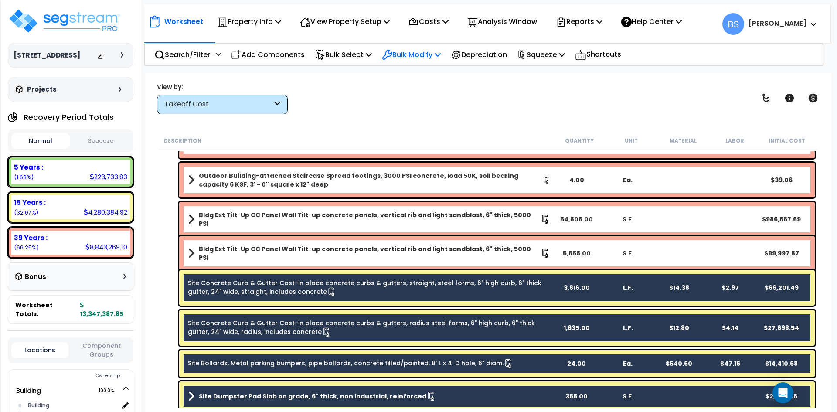
click at [420, 60] on p "Bulk Modify" at bounding box center [411, 55] width 59 height 12
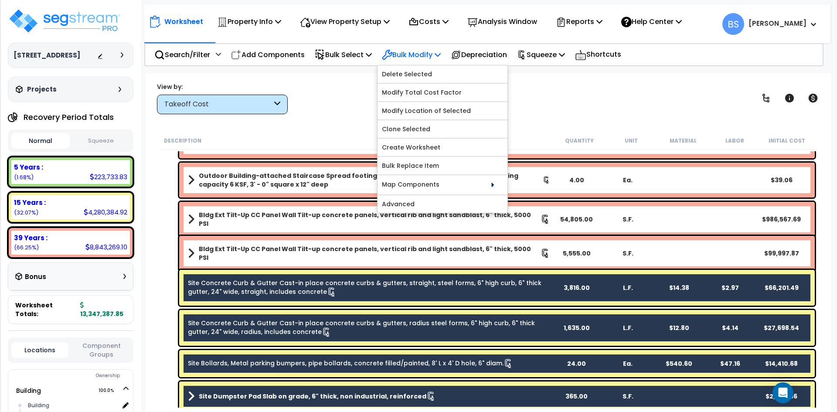
click at [420, 58] on p "Bulk Modify" at bounding box center [411, 55] width 59 height 12
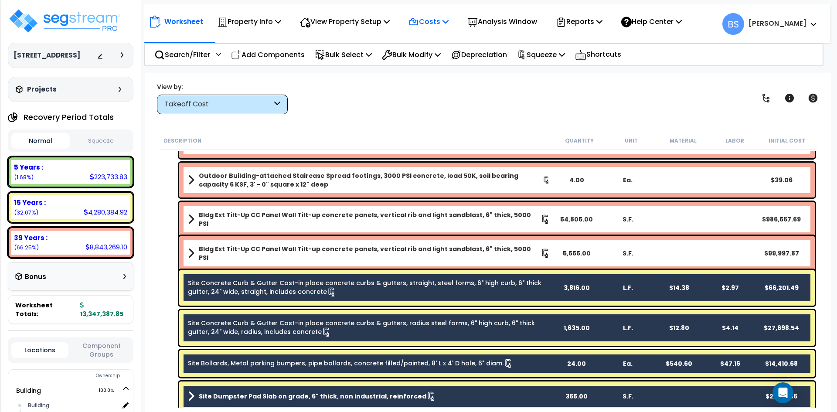
click at [433, 24] on p "Costs" at bounding box center [428, 22] width 40 height 12
click at [429, 58] on link "Direct Costs" at bounding box center [447, 59] width 86 height 17
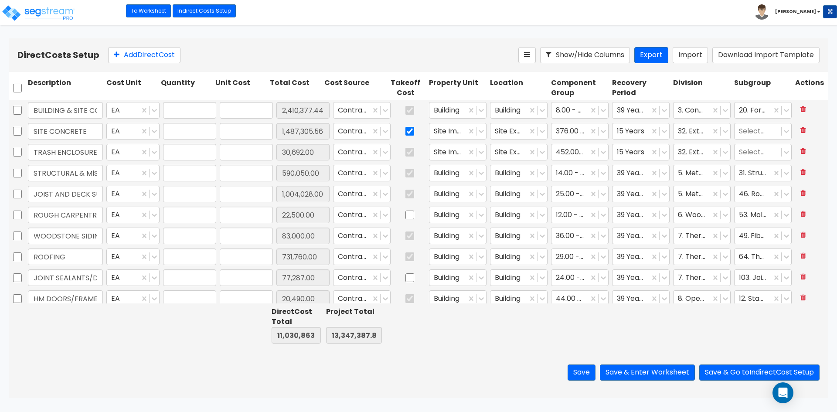
type input "1.00"
type input "2,410,377.44"
type input "1.00"
type input "1,487,305.56"
type input "1.00"
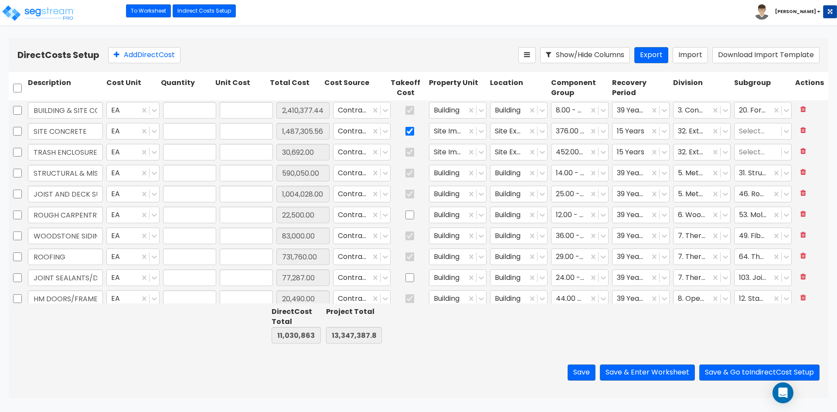
type input "30,692.00"
type input "1.00"
type input "590,050.00"
type input "1.00"
type input "1,004,028.00"
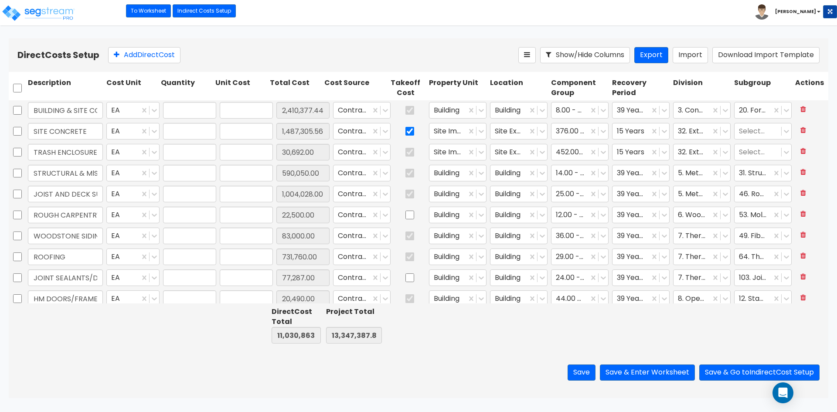
type input "1.00"
type input "22,500.00"
type input "1.00"
type input "83,000.00"
type input "1.00"
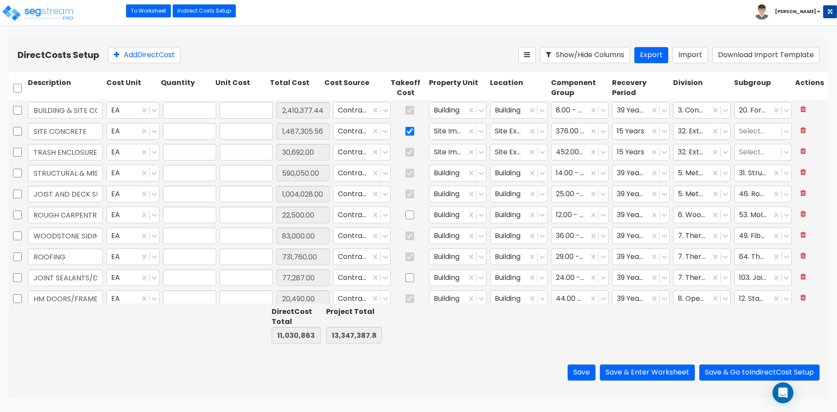
type input "731,760.00"
type input "1.00"
type input "77,287.00"
type input "1.00"
type input "20,490.00"
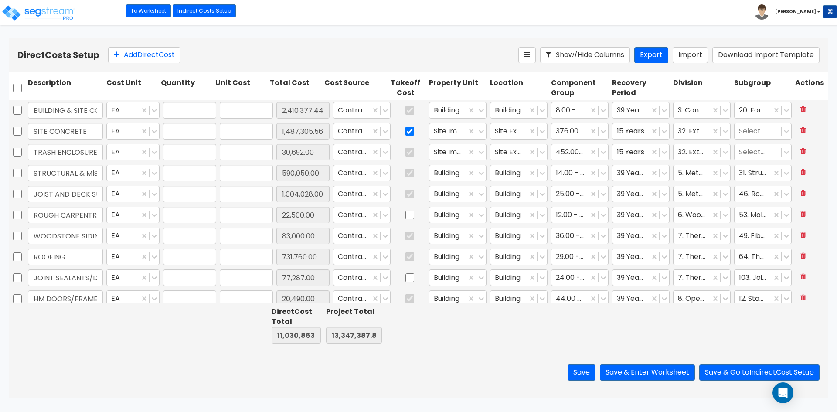
type input "1.00"
type input "61,425.00"
type input "1.00"
type input "169,435.00"
type input "1.00"
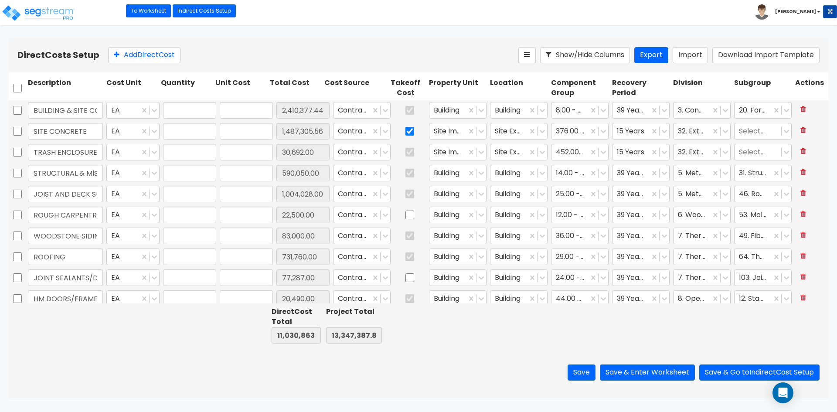
type input "79,310.00"
type input "1.00"
type input "76,100.00"
type input "1.00"
type input "18,500.00"
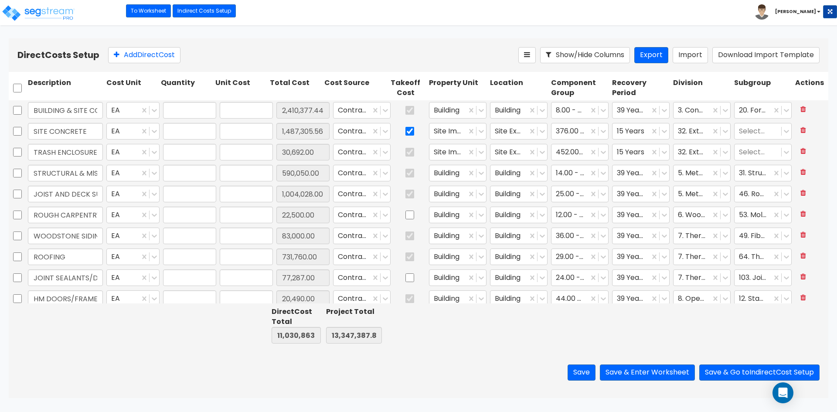
type input "1.00"
type input "117,058.00"
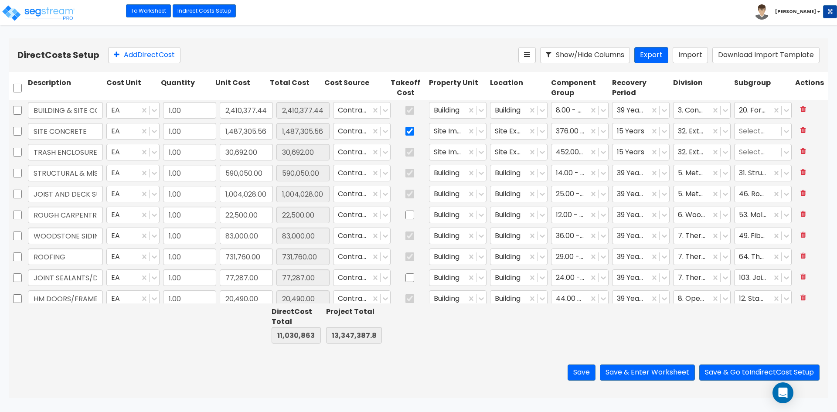
drag, startPoint x: 149, startPoint y: 375, endPoint x: 31, endPoint y: 374, distance: 117.6
click at [149, 375] on div "Save Save & Enter Worksheet Save & Go to Indirect Cost Setup" at bounding box center [418, 372] width 819 height 51
click at [238, 113] on input "2,410,377.44" at bounding box center [246, 110] width 53 height 17
type input "1,936,281.44"
click at [37, 325] on div at bounding box center [65, 325] width 78 height 40
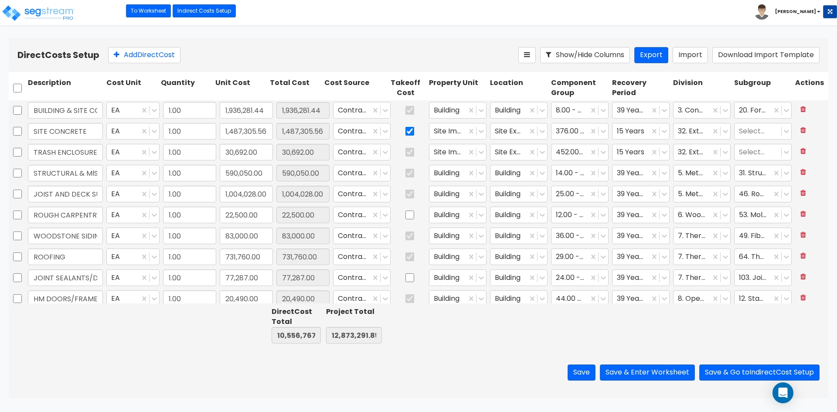
type input "1,936,281.44"
click at [249, 256] on input "731,760.00" at bounding box center [246, 256] width 53 height 17
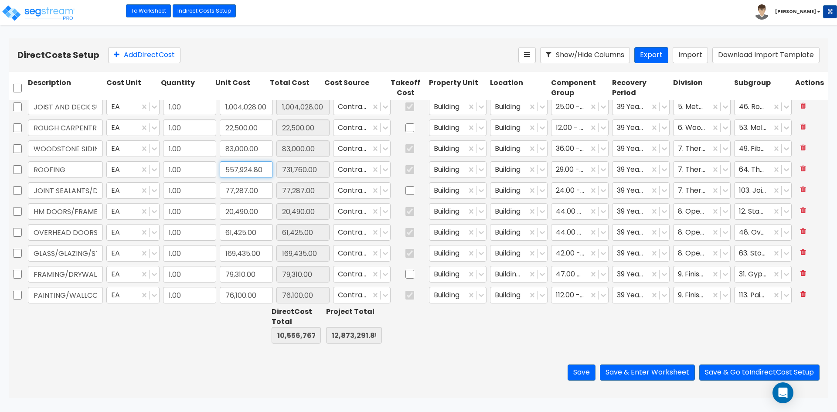
type input "557,924.80"
click at [261, 213] on input "20,490.00" at bounding box center [246, 211] width 53 height 17
type input "14,560.54"
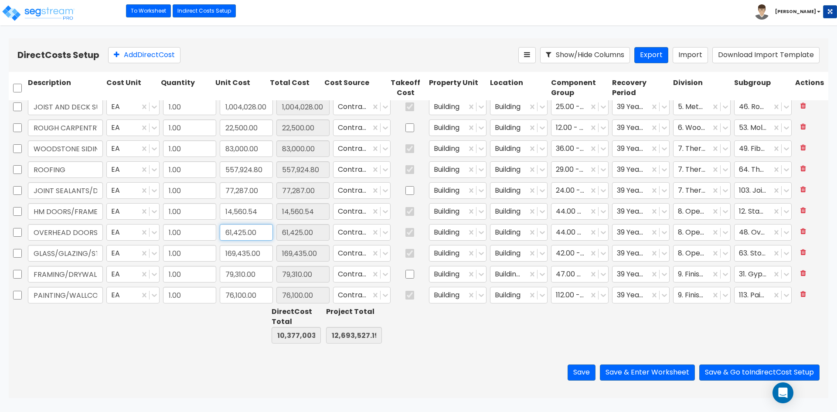
click at [257, 231] on input "61,425.00" at bounding box center [246, 232] width 53 height 17
type input "43,649.66"
click at [208, 358] on div "Save Save & Enter Worksheet Save & Go to Indirect Cost Setup" at bounding box center [418, 372] width 819 height 51
type input "43,649.66"
type input "1.00"
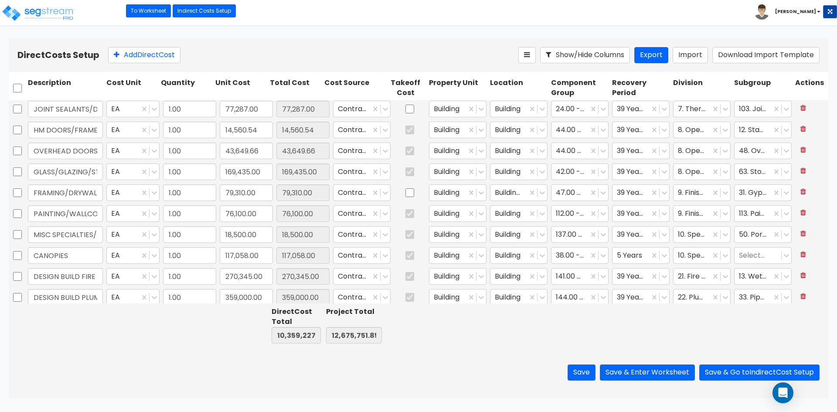
type input "689,457.00"
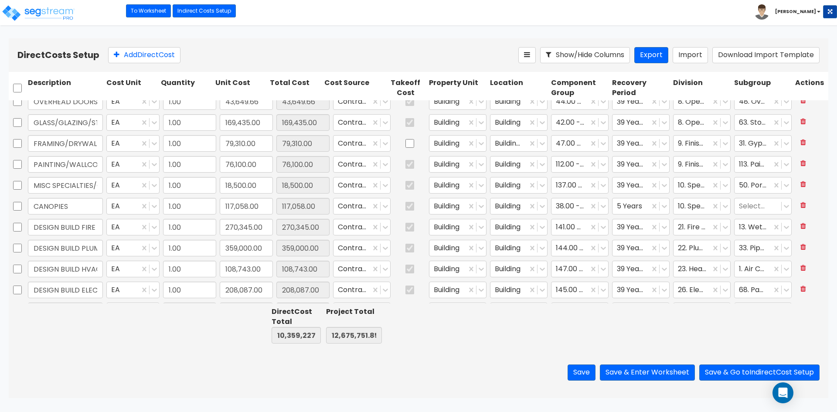
type input "1.00"
type input "77,287.00"
click at [258, 269] on input "108,743.00" at bounding box center [246, 269] width 53 height 17
type input "53,431.80"
click at [261, 121] on input "169,435.00" at bounding box center [246, 122] width 53 height 17
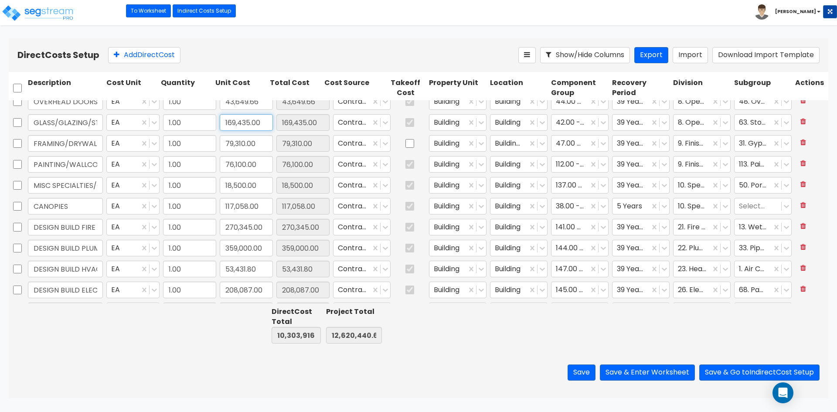
type input "53,431.80"
type input "106,222.2"
click at [209, 373] on div "Save Save & Enter Worksheet Save & Go to Indirect Cost Setup" at bounding box center [418, 372] width 819 height 51
type input "106,222.20"
click at [495, 332] on div at bounding box center [518, 325] width 61 height 40
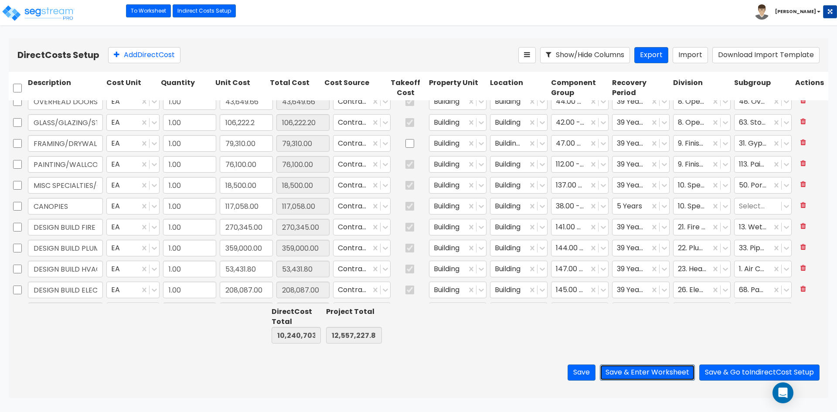
click at [646, 372] on button "Save & Enter Worksheet" at bounding box center [647, 372] width 95 height 16
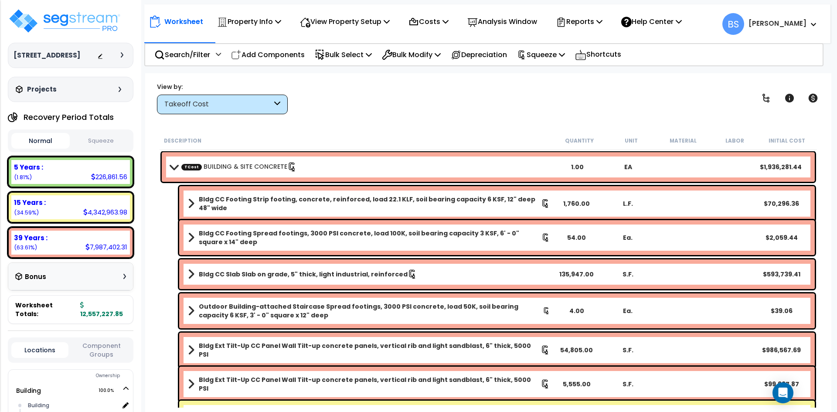
click at [224, 164] on link "TCost BUILDING & SITE CONCRETE" at bounding box center [238, 167] width 115 height 10
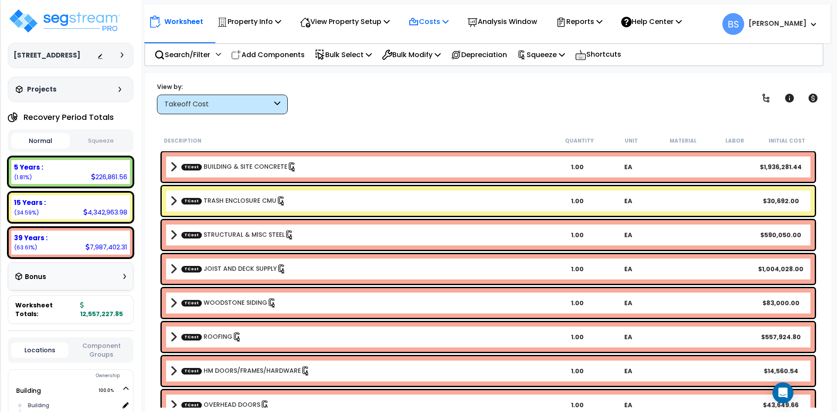
click at [417, 20] on icon at bounding box center [414, 21] width 8 height 7
click at [371, 27] on p "View Property Setup" at bounding box center [345, 22] width 90 height 12
click at [263, 21] on p "Property Info" at bounding box center [249, 22] width 64 height 12
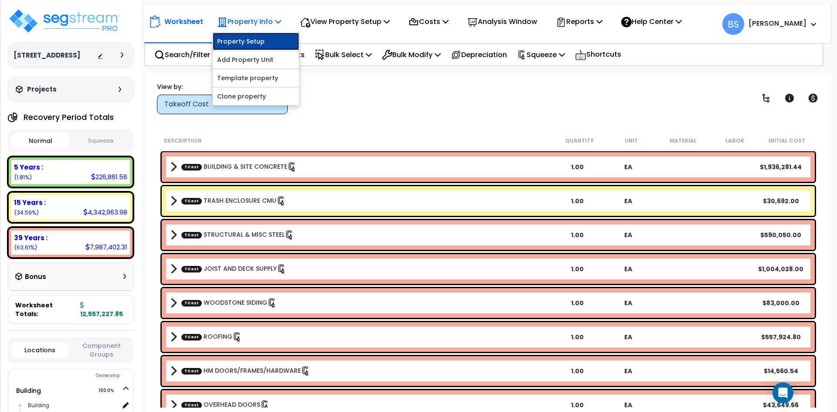
click at [248, 40] on link "Property Setup" at bounding box center [256, 41] width 86 height 17
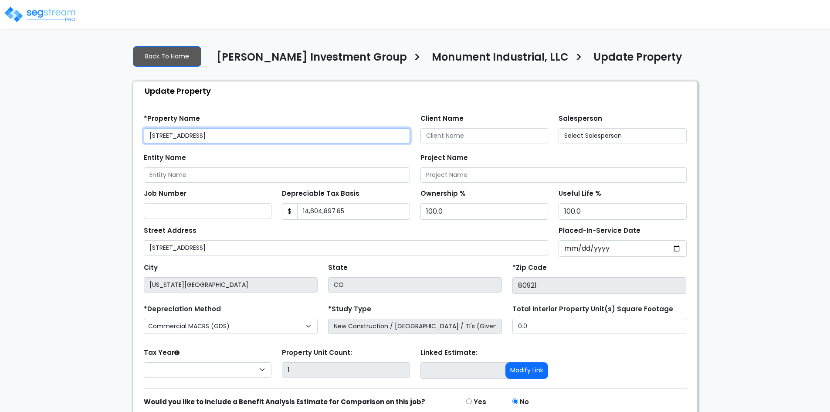
select select "2025"
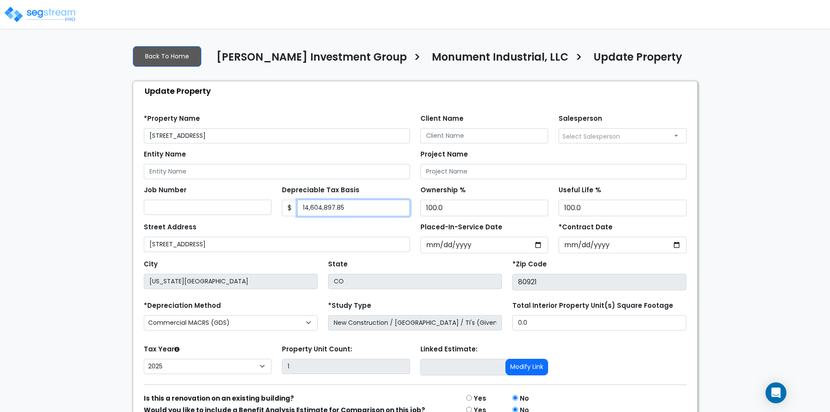
click at [365, 212] on input "14,604,897.85" at bounding box center [353, 208] width 113 height 17
click at [376, 207] on input "14,604,897.85" at bounding box center [353, 208] width 113 height 17
type input "12,557,227.85"
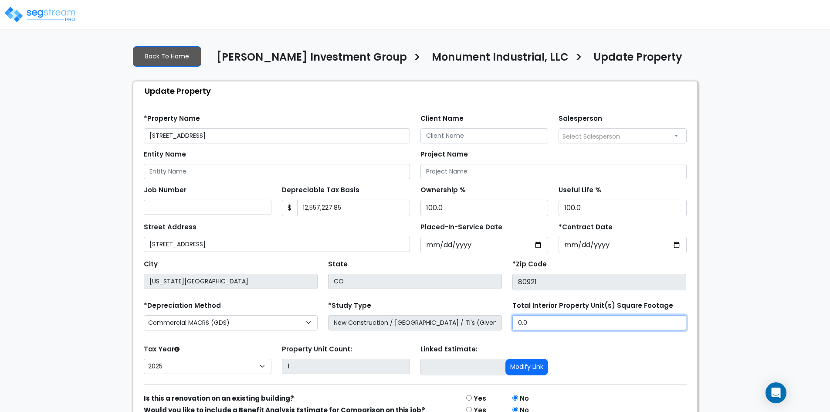
click at [556, 326] on input "0.0" at bounding box center [599, 322] width 174 height 15
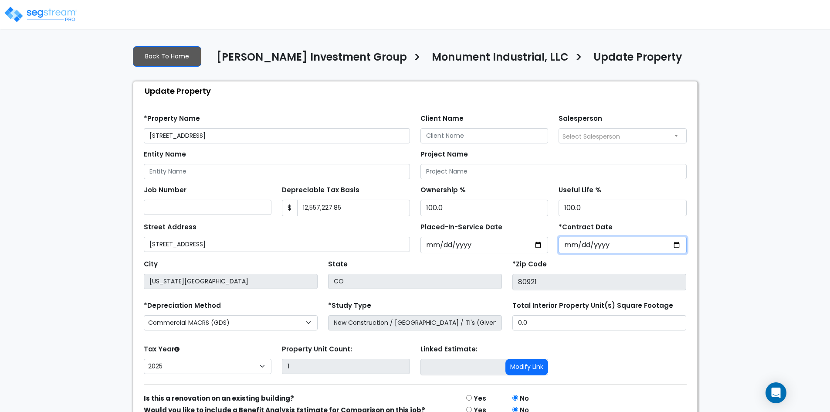
click at [618, 241] on input "2024-12-31" at bounding box center [623, 245] width 128 height 17
type input "2025-03-25"
click at [750, 239] on div "We are Building your Property. So please grab a coffee and let us do the heavy …" at bounding box center [415, 248] width 830 height 420
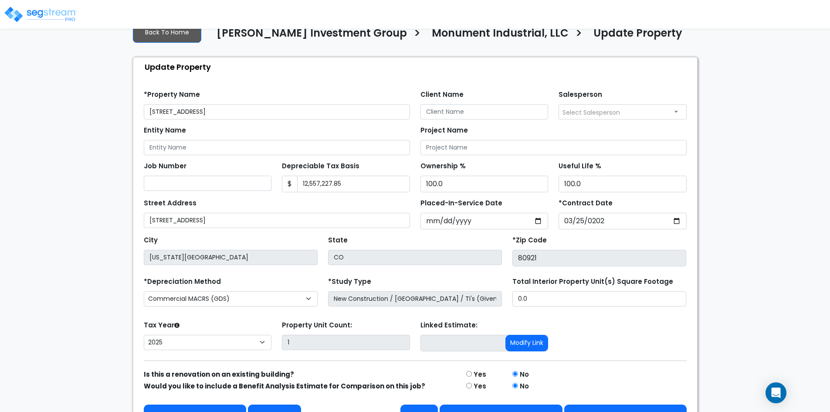
scroll to position [46, 0]
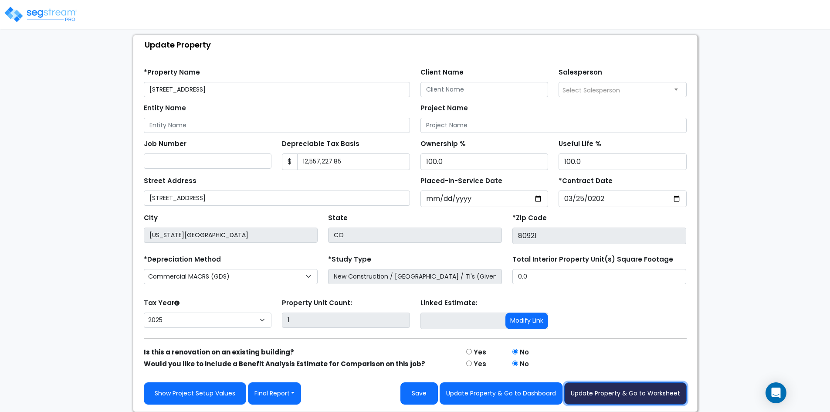
click at [606, 398] on button "Update Property & Go to Worksheet" at bounding box center [625, 393] width 122 height 22
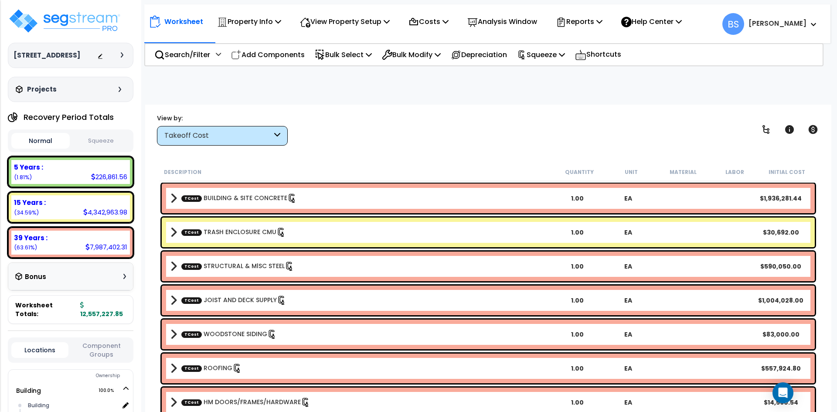
click at [98, 149] on button "Squeeze" at bounding box center [101, 140] width 58 height 15
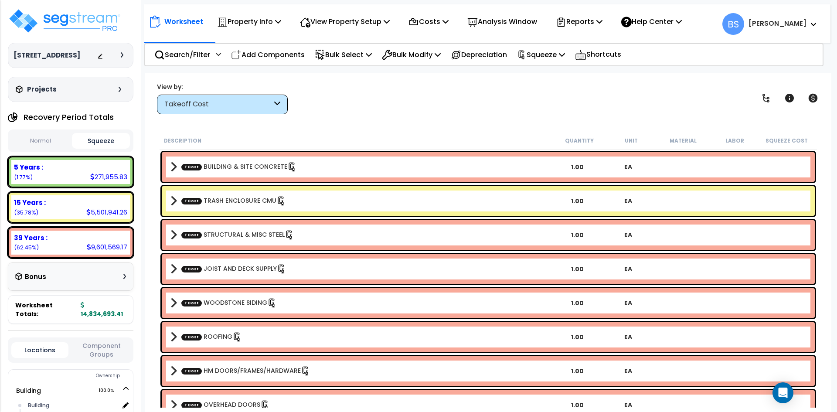
click at [372, 82] on div "View by: Takeoff Cost Takeoff Cost" at bounding box center [488, 98] width 668 height 32
click at [564, 55] on p "Squeeze" at bounding box center [541, 55] width 48 height 12
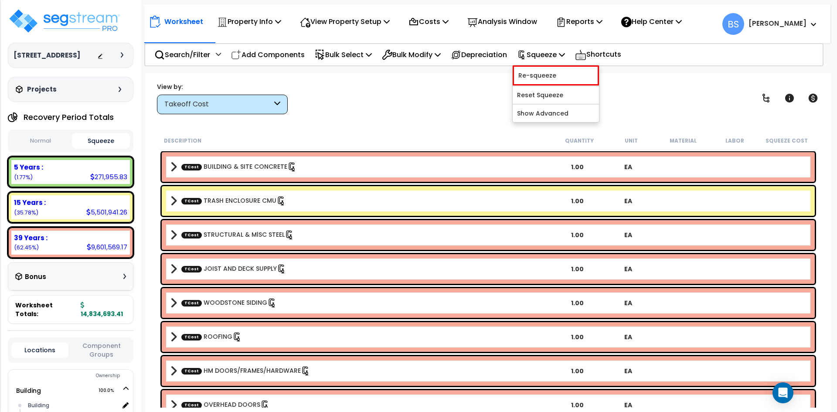
click at [302, 166] on b "TCost BUILDING & SITE CONCRETE" at bounding box center [360, 167] width 381 height 12
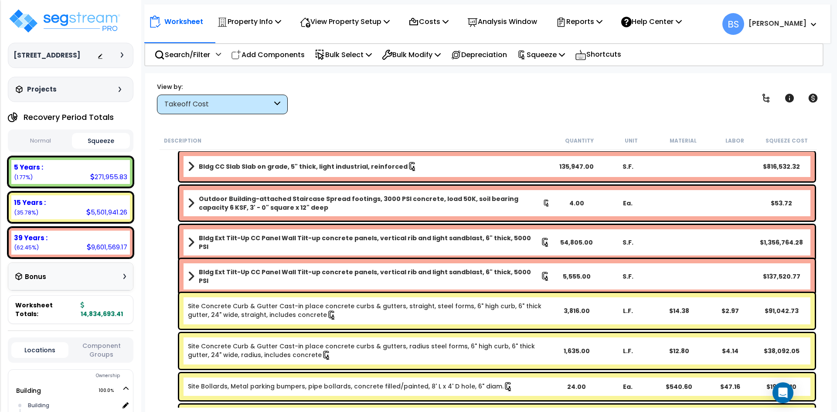
scroll to position [174, 0]
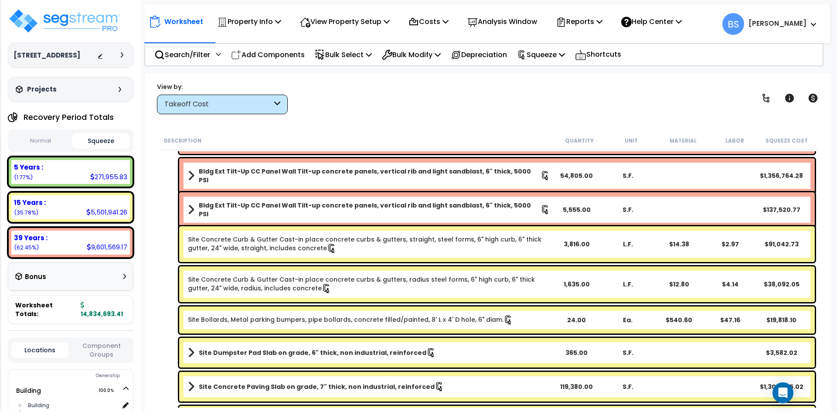
click at [232, 244] on link "Site Concrete Curb & Gutter Cast-in place concrete curbs & gutters, straight, s…" at bounding box center [369, 244] width 362 height 18
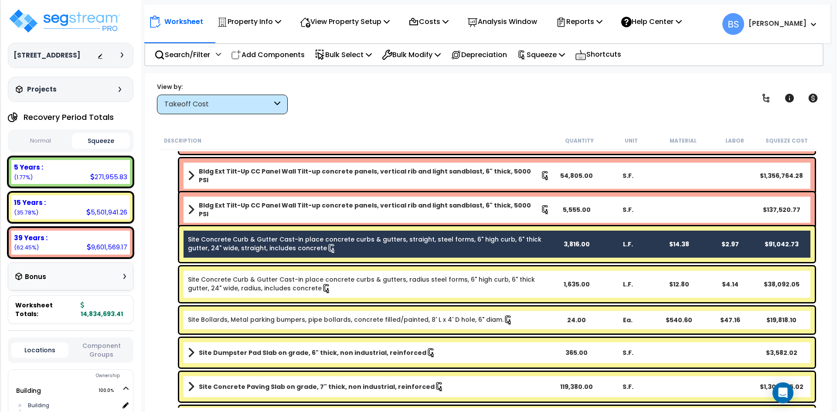
click at [224, 285] on link "Site Concrete Curb & Gutter Cast-in place concrete curbs & gutters, radius stee…" at bounding box center [369, 284] width 362 height 18
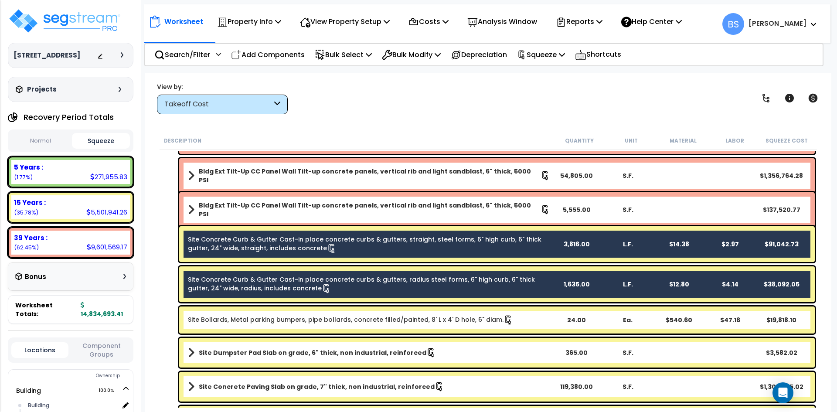
click at [216, 322] on link "Site Bollards, Metal parking bumpers, pipe bollards, concrete filled/painted, 8…" at bounding box center [350, 320] width 325 height 10
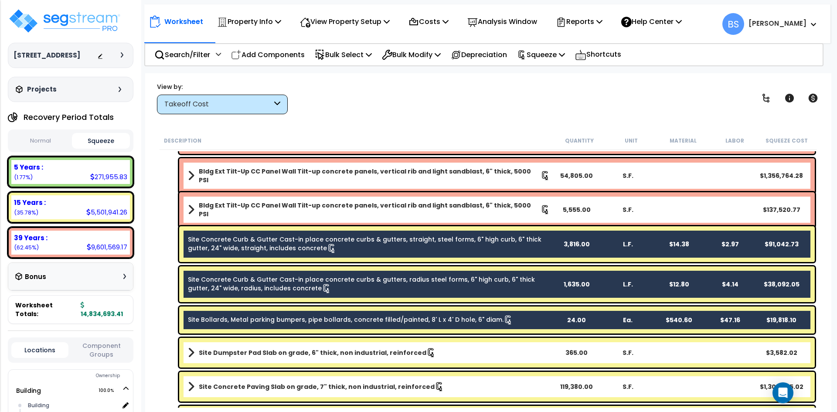
click at [211, 349] on b "Site Dumpster Pad Slab on grade, 6" thick, non industrial, reinforced" at bounding box center [312, 352] width 227 height 9
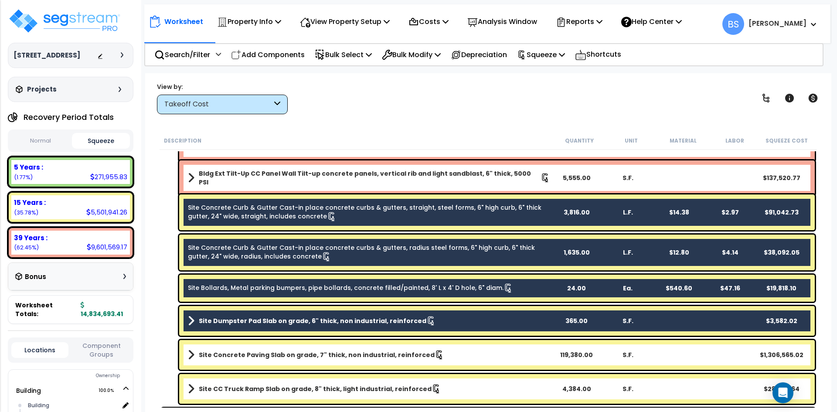
scroll to position [261, 0]
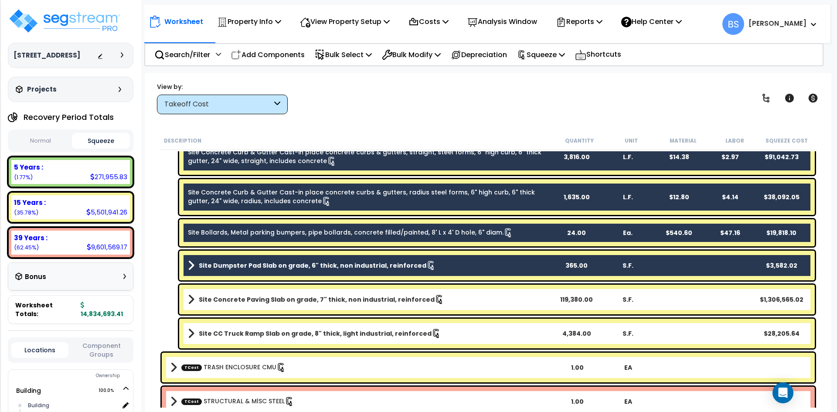
click at [222, 306] on div "Site Concrete Paving Slab on grade, 7" thick, non industrial, reinforced 119,38…" at bounding box center [496, 300] width 635 height 30
click at [220, 325] on div "Site CC Truck Ramp Slab on grade, 8" thick, light industrial, reinforced 4,384.…" at bounding box center [496, 334] width 635 height 30
click at [234, 303] on b "Site Concrete Paving Slab on grade, 7" thick, non industrial, reinforced" at bounding box center [317, 299] width 236 height 9
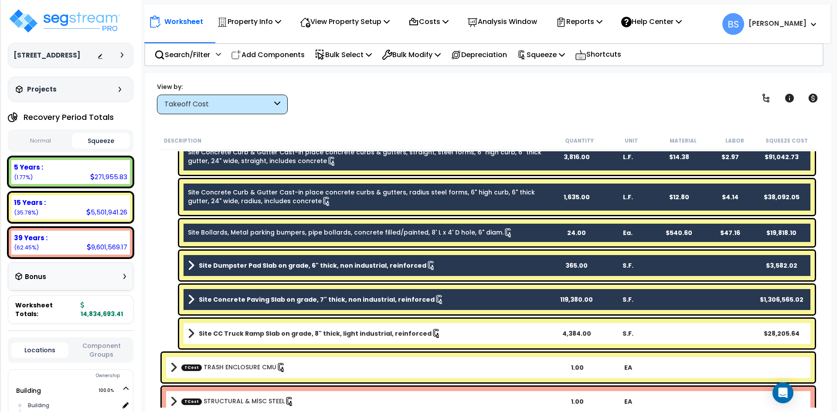
click at [215, 337] on b "Site CC Truck Ramp Slab on grade, 8" thick, light industrial, reinforced" at bounding box center [315, 333] width 233 height 9
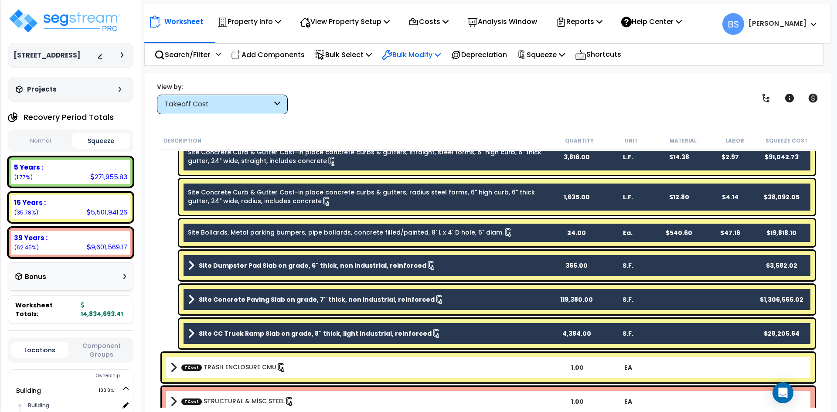
click at [440, 51] on p "Bulk Modify" at bounding box center [411, 55] width 59 height 12
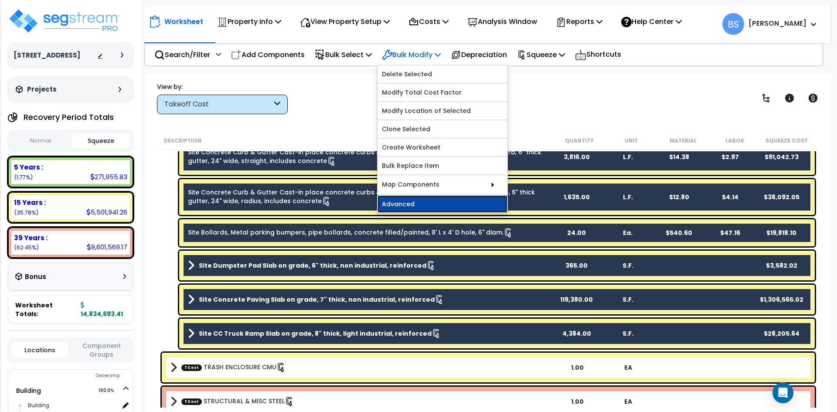
click at [407, 208] on link "Advanced" at bounding box center [442, 203] width 130 height 17
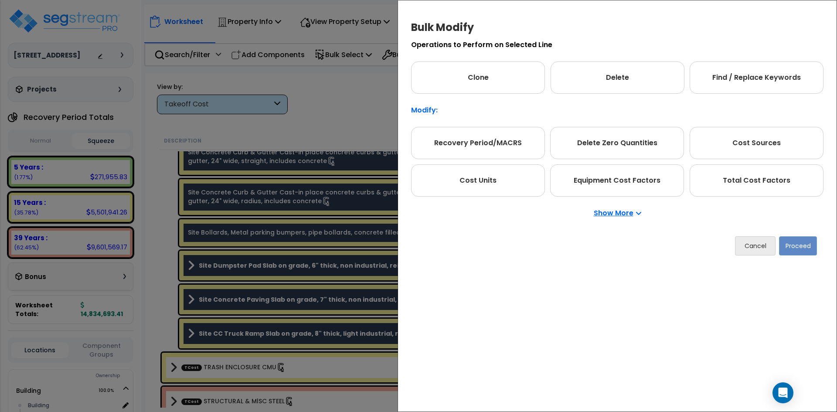
click at [614, 213] on p "Show More" at bounding box center [616, 213] width 47 height 7
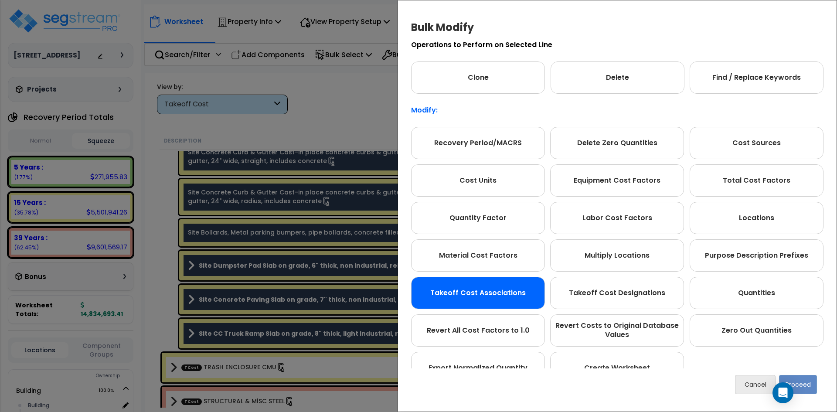
click at [491, 291] on div "Takeoff Cost Associations" at bounding box center [478, 293] width 134 height 32
click at [797, 382] on button "Proceed" at bounding box center [798, 384] width 38 height 19
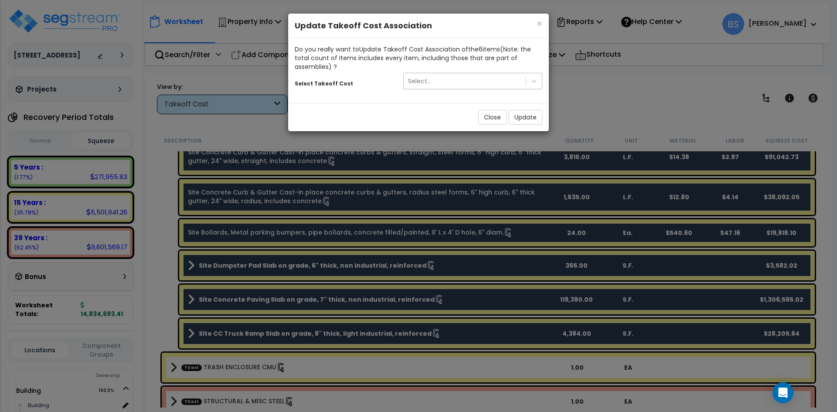
click at [444, 83] on div "Select..." at bounding box center [464, 81] width 122 height 14
type input "site co"
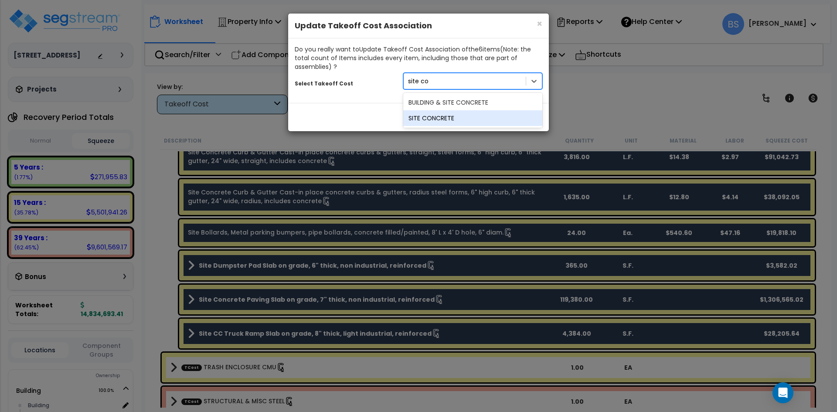
click at [430, 114] on div "SITE CONCRETE" at bounding box center [472, 118] width 139 height 16
click at [530, 122] on button "Update" at bounding box center [525, 117] width 34 height 15
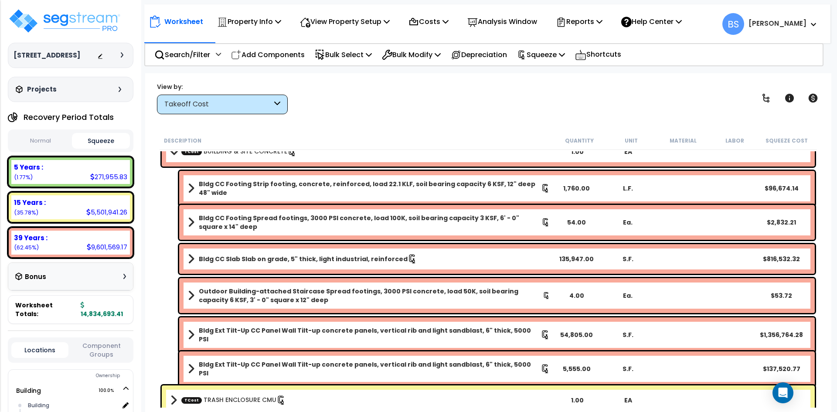
scroll to position [0, 0]
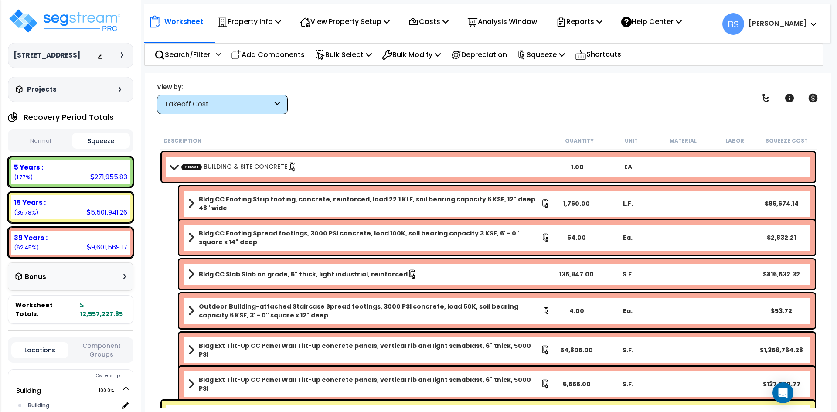
click at [502, 81] on div "Worksheet Property Info Property Setup Add Property Unit Template property Clon…" at bounding box center [488, 279] width 686 height 412
click at [417, 24] on icon at bounding box center [414, 21] width 8 height 7
click at [427, 58] on link "Direct Costs" at bounding box center [447, 59] width 86 height 17
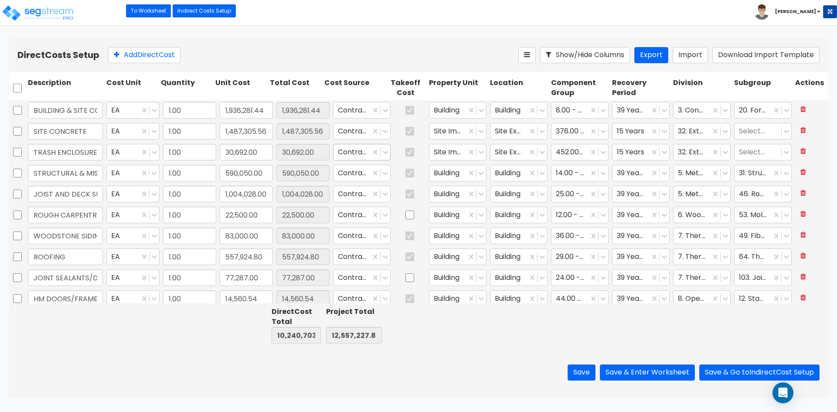
type input "1.00"
type input "1,936,281.44"
type input "1.00"
type input "1,487,305.56"
type input "1.00"
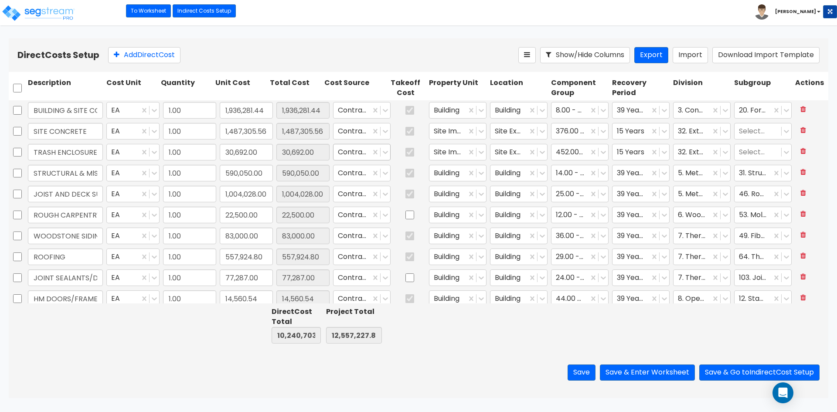
type input "30,692.00"
type input "1.00"
type input "590,050.00"
type input "1.00"
type input "1,004,028.00"
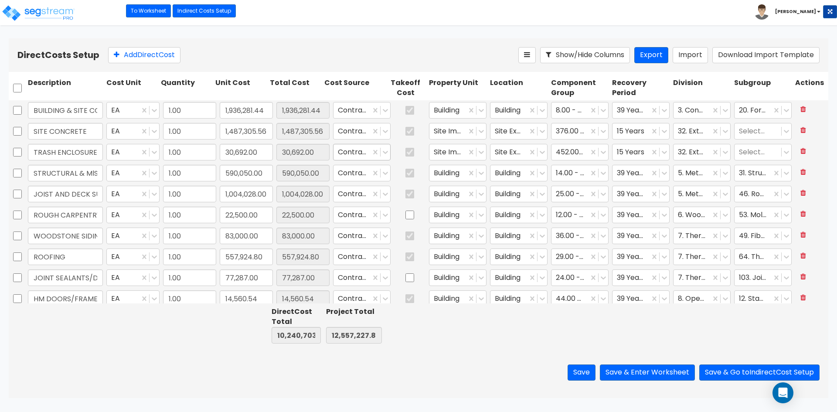
type input "1.00"
type input "22,500.00"
type input "1.00"
type input "83,000.00"
type input "1.00"
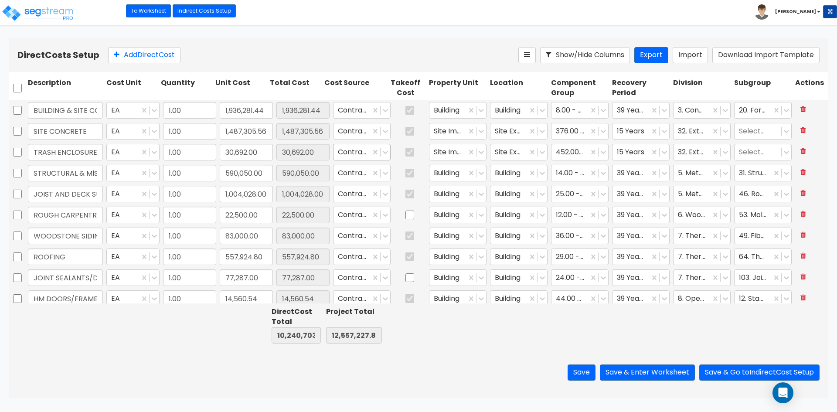
type input "557,924.80"
type input "1.00"
type input "77,287.00"
type input "1.00"
type input "14,560.54"
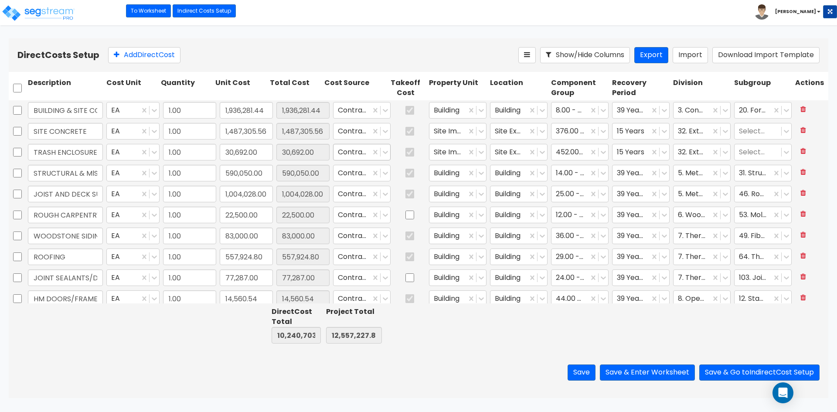
type input "1.00"
type input "43,649.66"
type input "1.00"
type input "106,222.20"
type input "1.00"
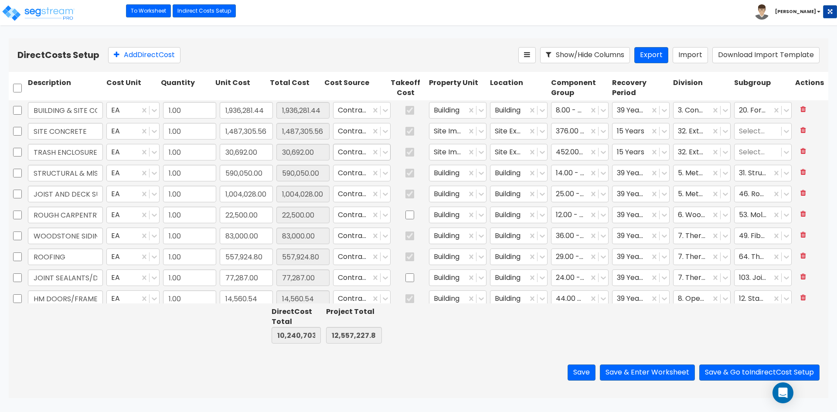
type input "79,310.00"
type input "1.00"
type input "76,100.00"
type input "1.00"
type input "18,500.00"
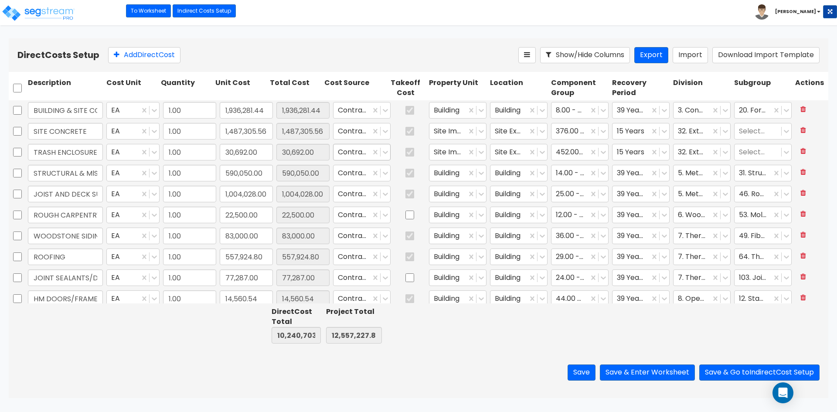
type input "1.00"
type input "117,058.00"
click at [68, 108] on input "BUILDING & SITE CONCRETE" at bounding box center [65, 110] width 75 height 17
type input "BUILDING CONCRETE"
click at [744, 372] on button "Save & Go to Indirect Cost Setup" at bounding box center [759, 372] width 120 height 16
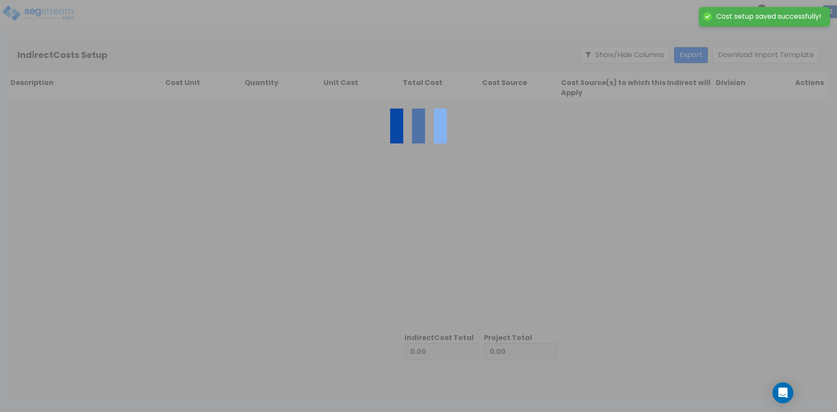
type input "10,240,703.91"
type input "2,316,523.94"
type input "12,557,227.85"
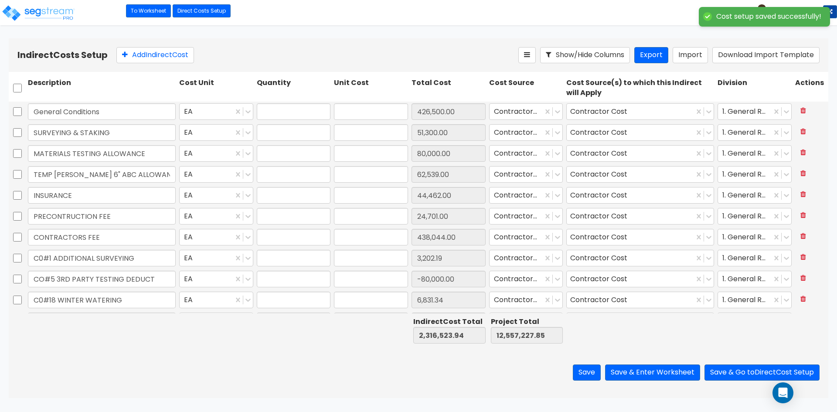
type input "1.00"
type input "426,500.00"
type input "1.00"
type input "51,300.00"
type input "1.00"
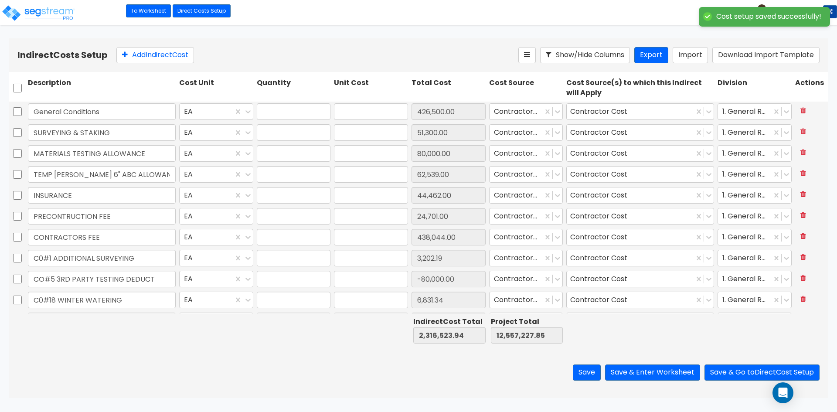
type input "80,000.00"
type input "1.00"
type input "62,539.00"
type input "1.00"
type input "44,462.00"
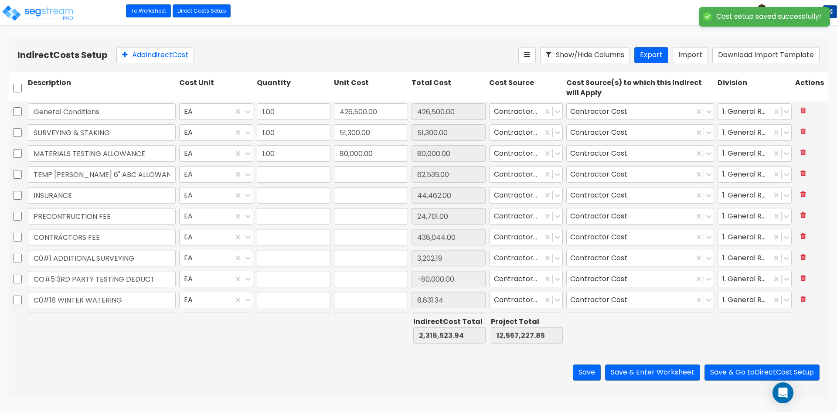
type input "1.00"
type input "24,701.00"
type input "1.00"
type input "438,044.00"
type input "1.00"
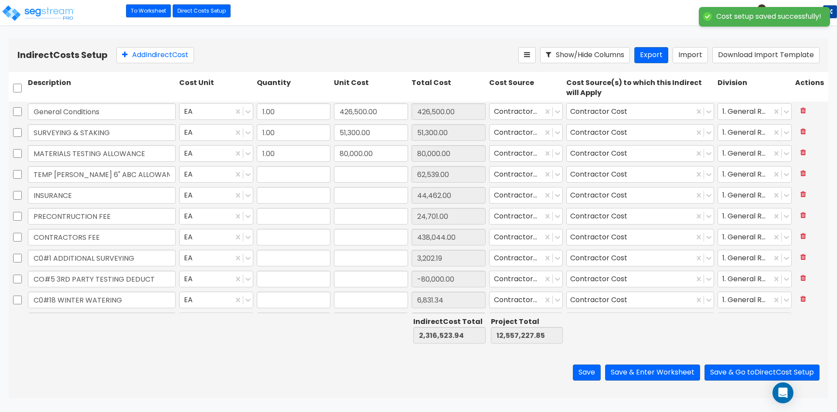
type input "3,202.19"
type input "1.00"
type input "-80,000.00"
type input "1.00"
type input "6,831.34"
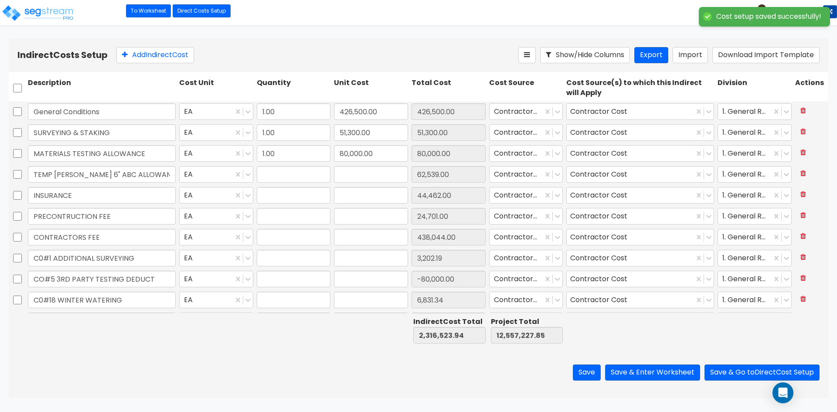
type input "1.00"
type input "1,387.62"
type input "1.00"
type input "147,269.93"
type input "1.00"
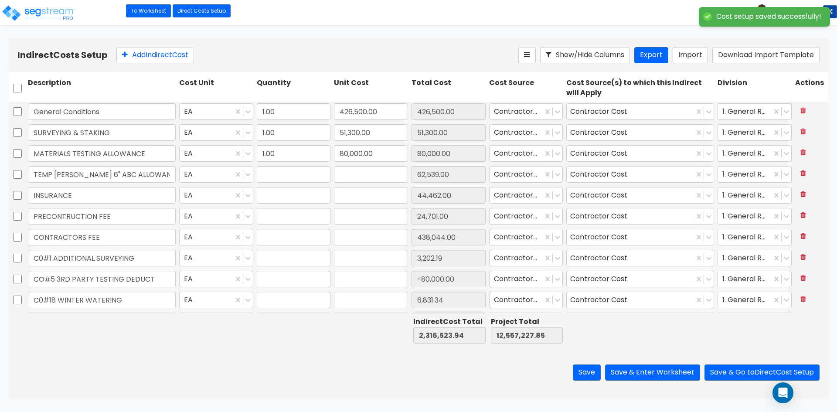
type input "102,783.75"
type input "1.00"
type input "1,995.00"
type input "1.00"
type input "128,241.11"
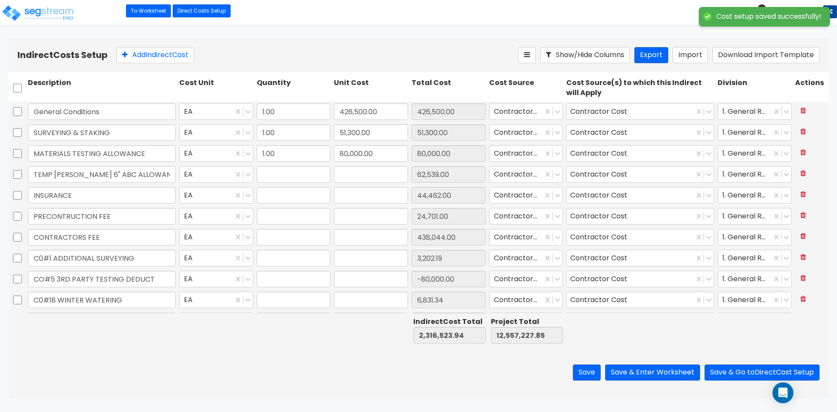
type input "1.00"
type input "59,465.16"
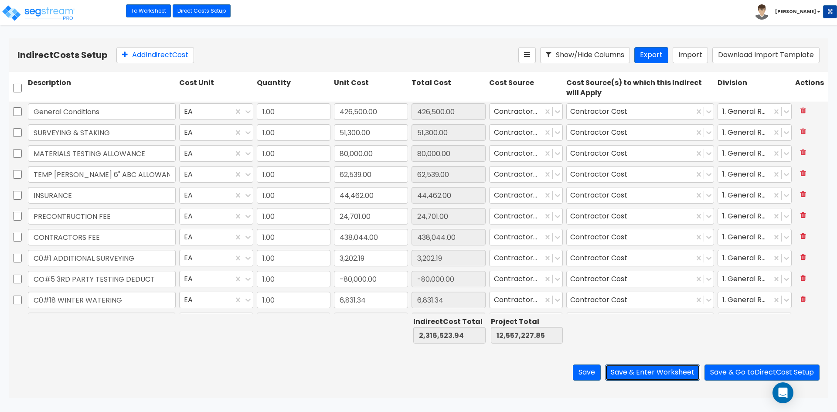
click at [662, 373] on button "Save & Enter Worksheet" at bounding box center [652, 372] width 95 height 16
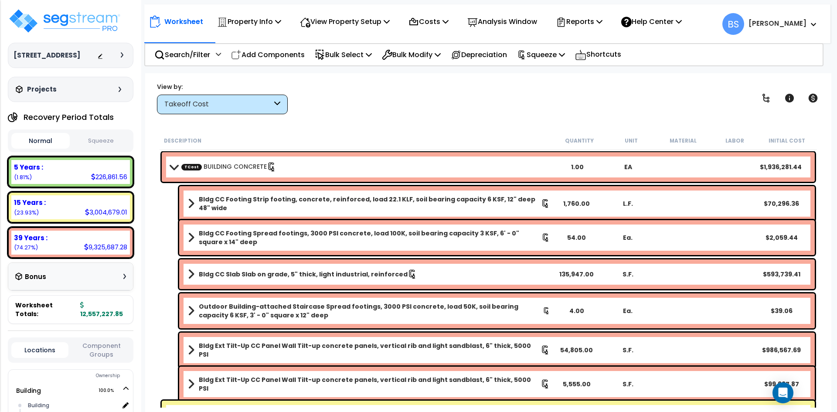
click at [223, 165] on link "TCost BUILDING CONCRETE" at bounding box center [228, 167] width 95 height 10
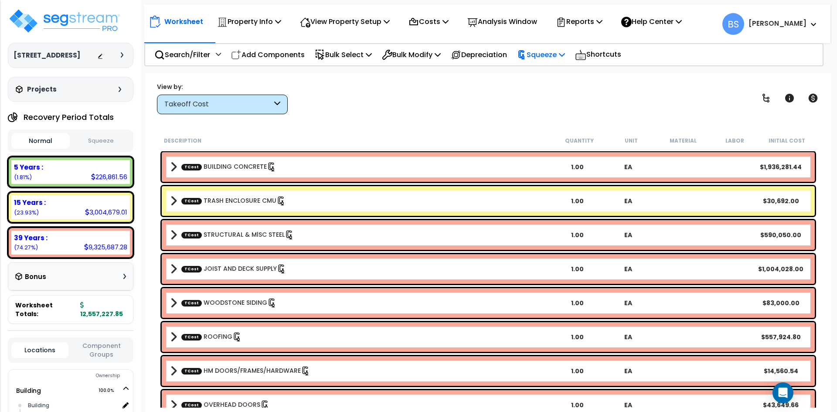
click at [561, 59] on p "Squeeze" at bounding box center [541, 55] width 48 height 12
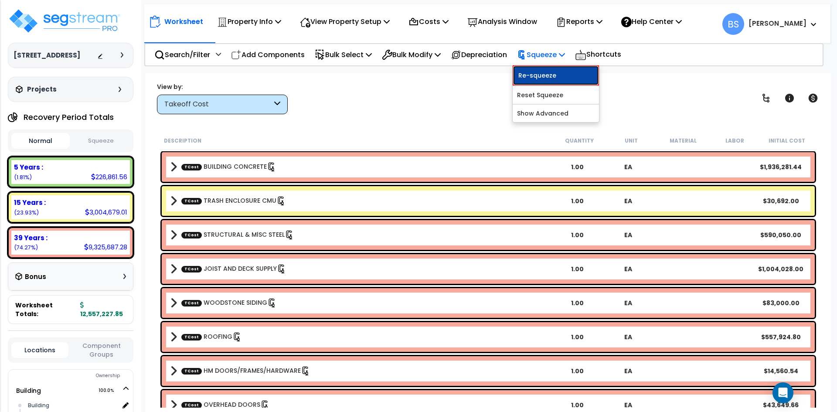
click at [557, 74] on link "Re-squeeze" at bounding box center [555, 75] width 86 height 20
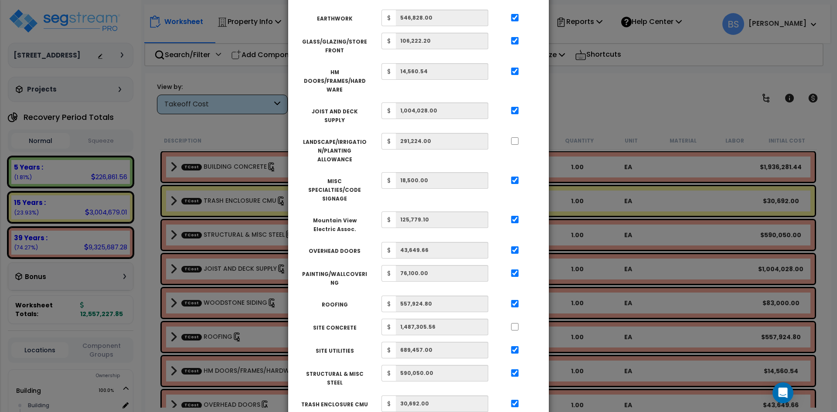
scroll to position [392, 0]
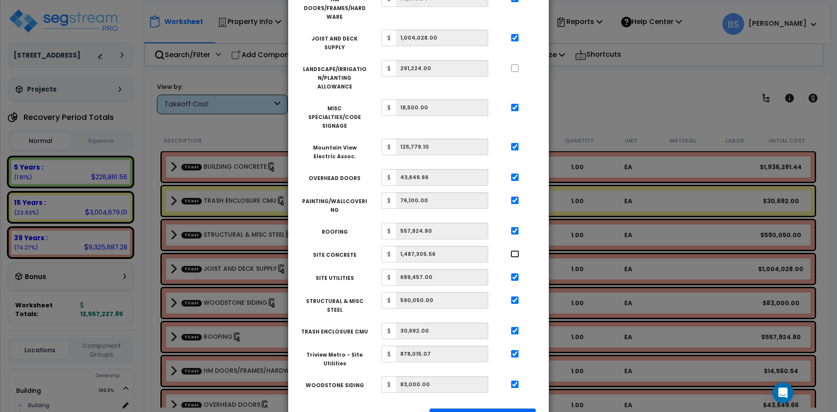
click at [516, 250] on input "..." at bounding box center [514, 253] width 9 height 7
checkbox input "true"
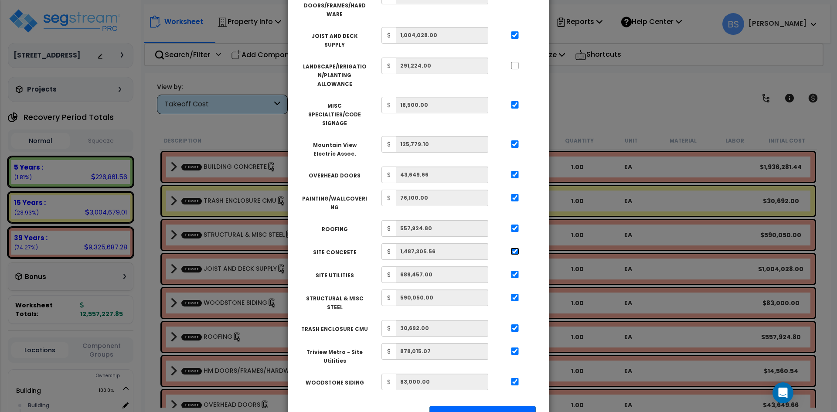
scroll to position [396, 0]
click at [506, 404] on button "Apply Squeeze" at bounding box center [482, 414] width 106 height 20
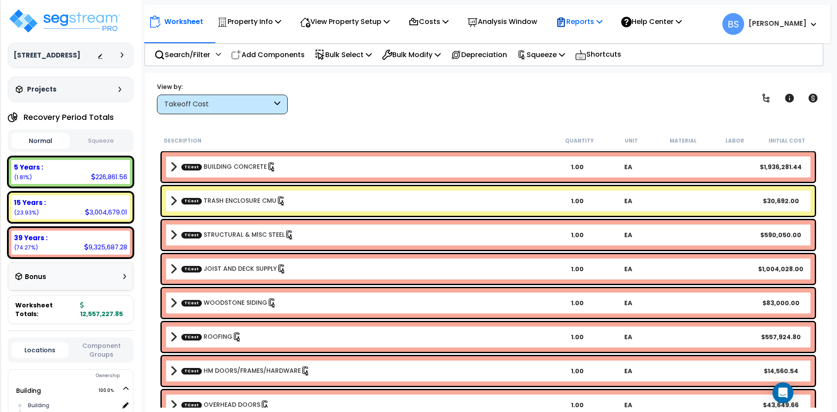
click at [598, 26] on p "Reports" at bounding box center [579, 22] width 47 height 12
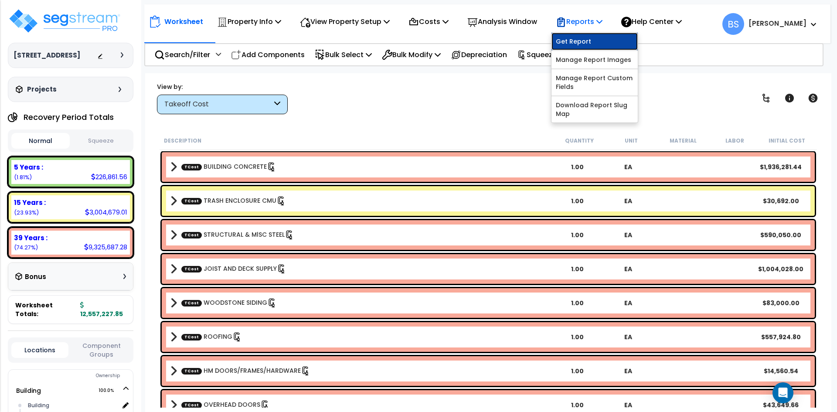
click at [576, 45] on link "Get Report" at bounding box center [594, 41] width 86 height 17
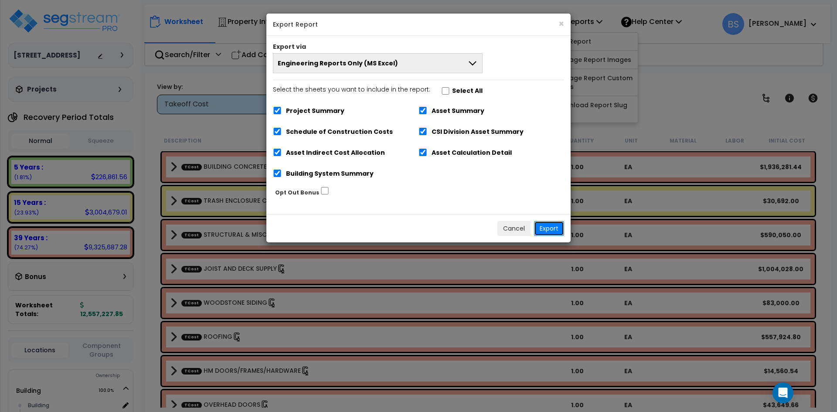
click at [562, 226] on button "Export" at bounding box center [549, 228] width 30 height 15
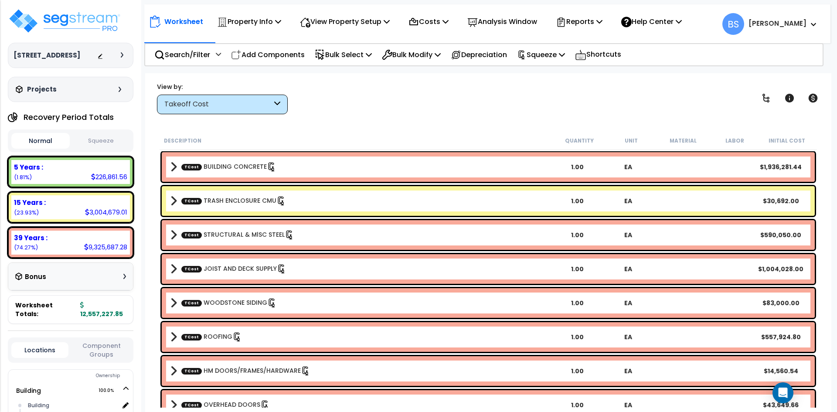
click at [100, 345] on button "Component Groups" at bounding box center [101, 350] width 57 height 18
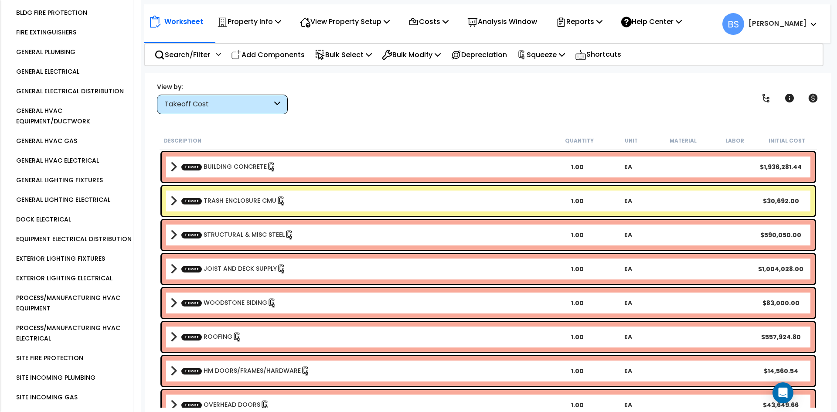
scroll to position [828, 0]
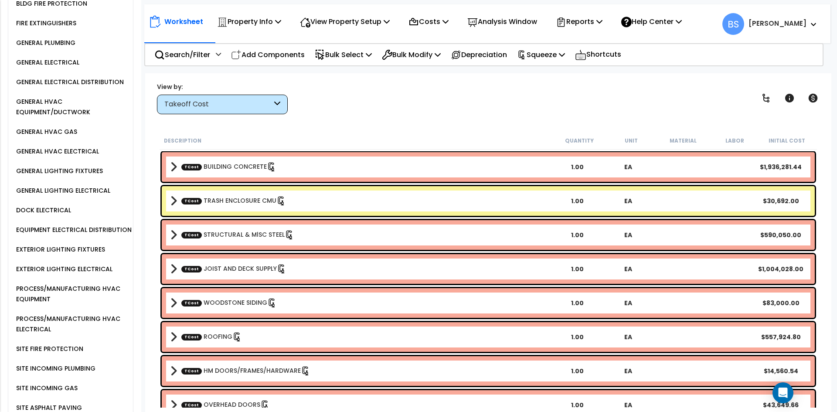
click at [45, 296] on div "PROCESS/MANUFACTURING HVAC EQUIPMENT" at bounding box center [73, 293] width 119 height 21
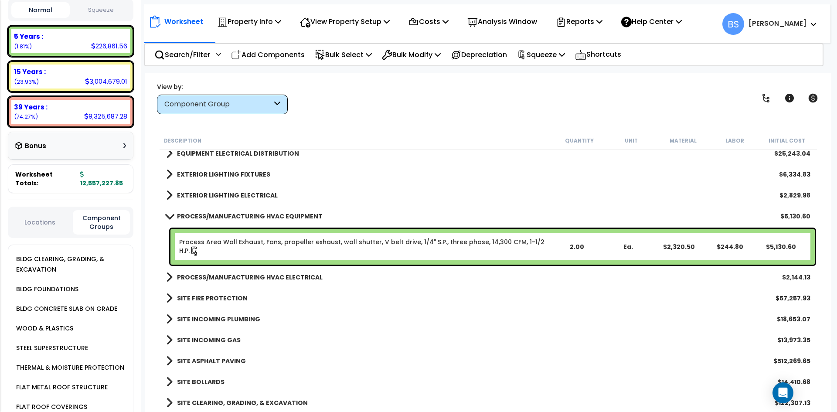
scroll to position [0, 0]
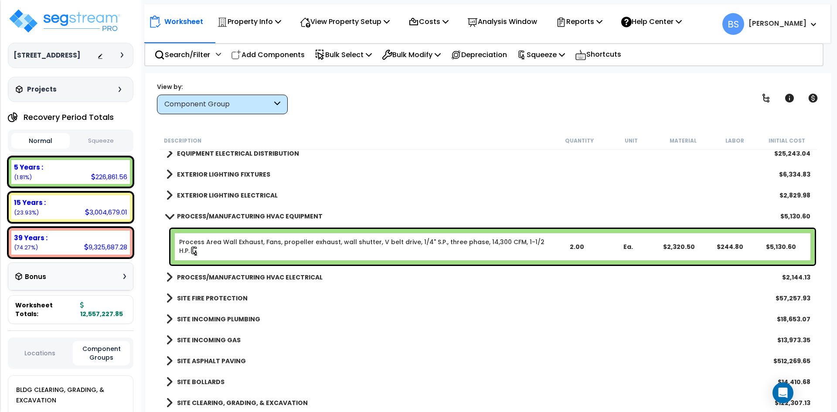
click at [99, 149] on button "Squeeze" at bounding box center [101, 140] width 58 height 15
